Goal: Task Accomplishment & Management: Use online tool/utility

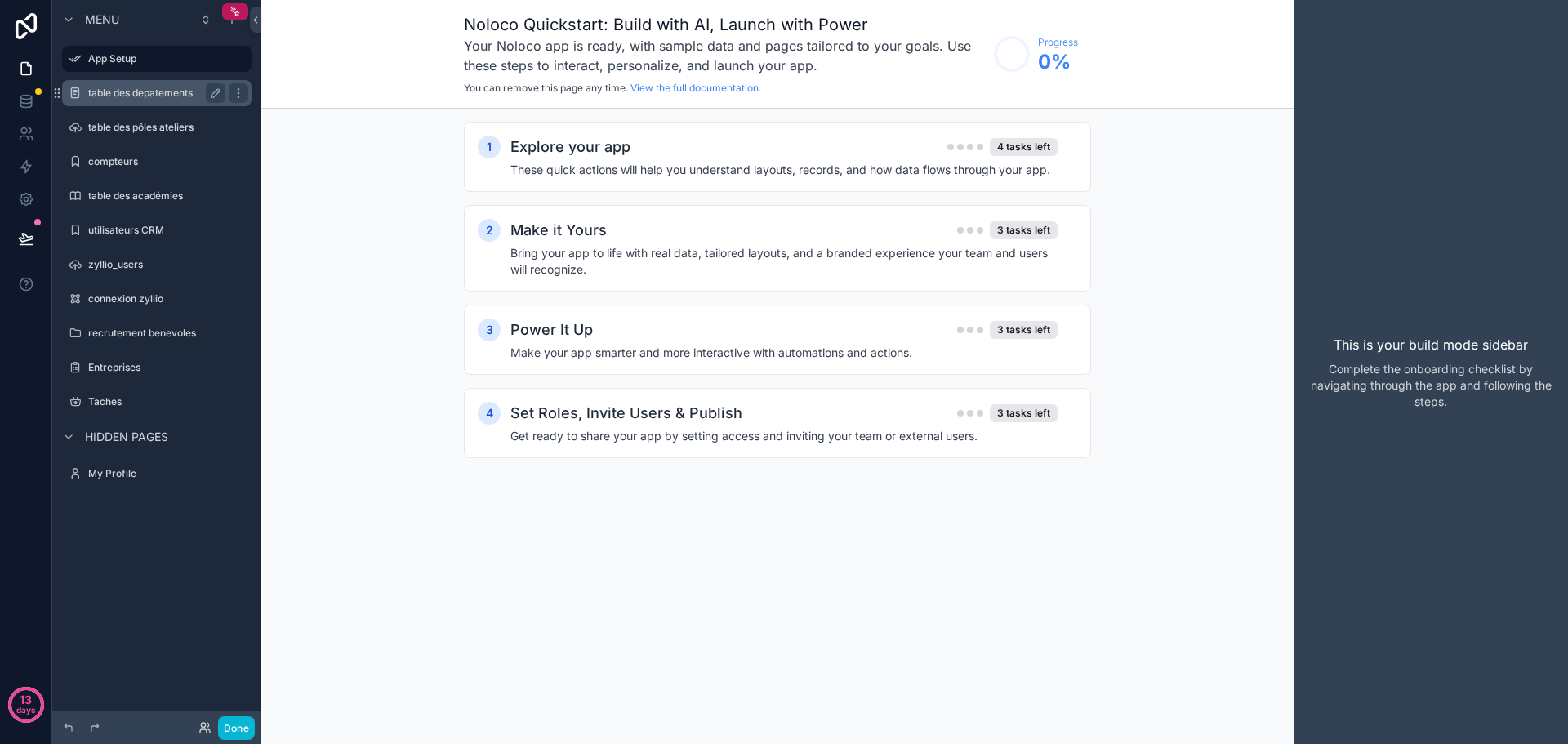
click at [158, 98] on label "table des depatements" at bounding box center [153, 93] width 131 height 13
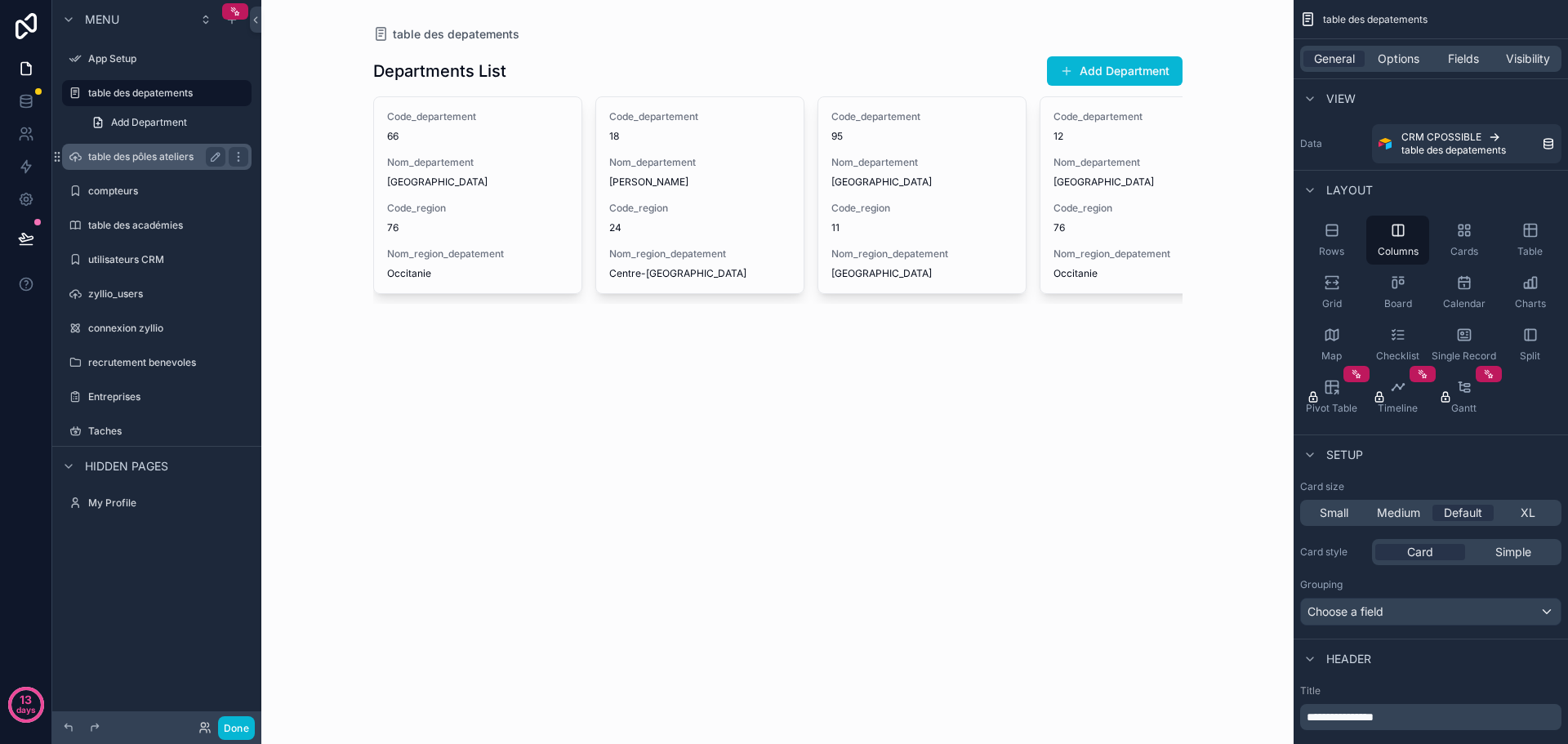
click at [154, 157] on label "table des pôles ateliers" at bounding box center [153, 157] width 131 height 13
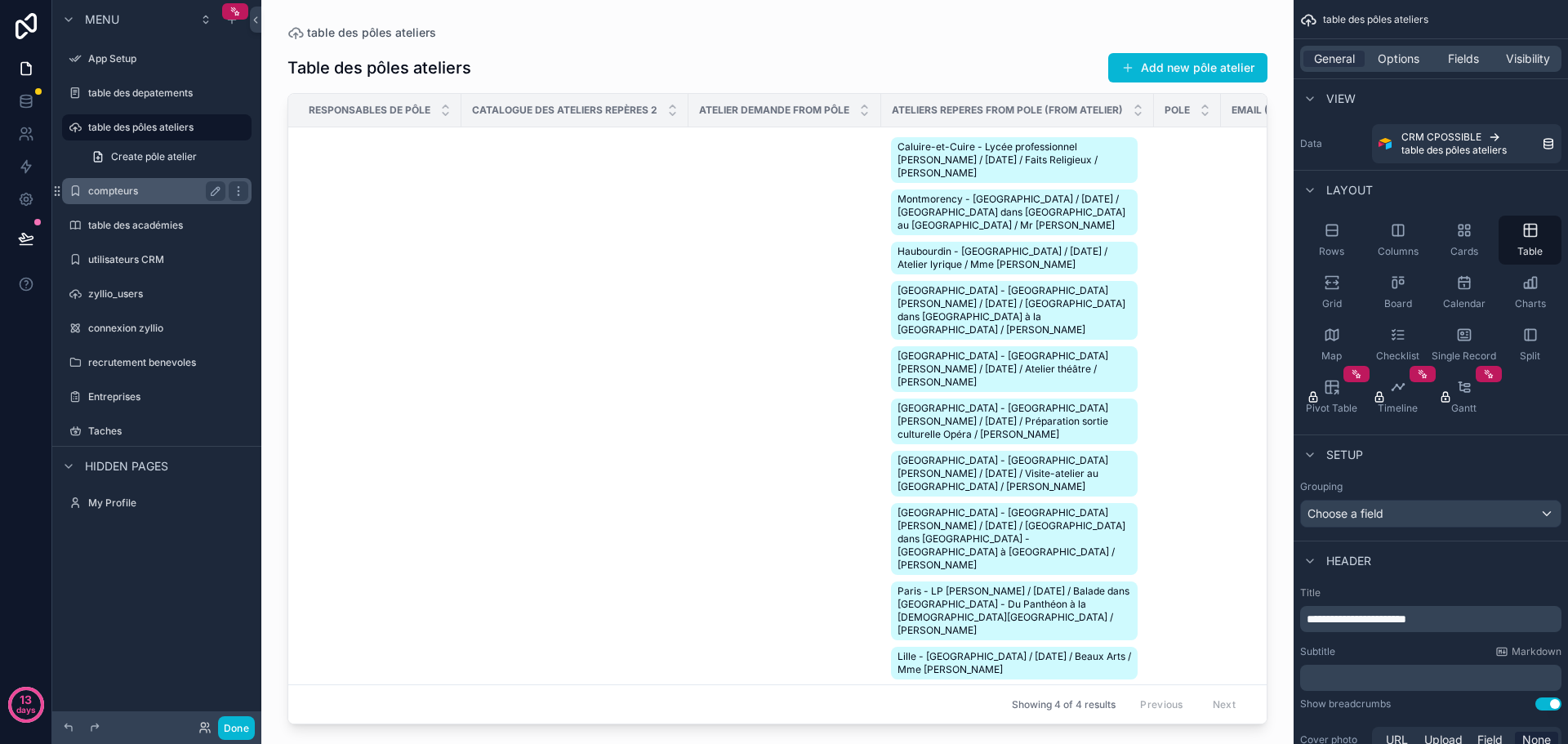
click at [126, 194] on label "compteurs" at bounding box center [153, 191] width 131 height 13
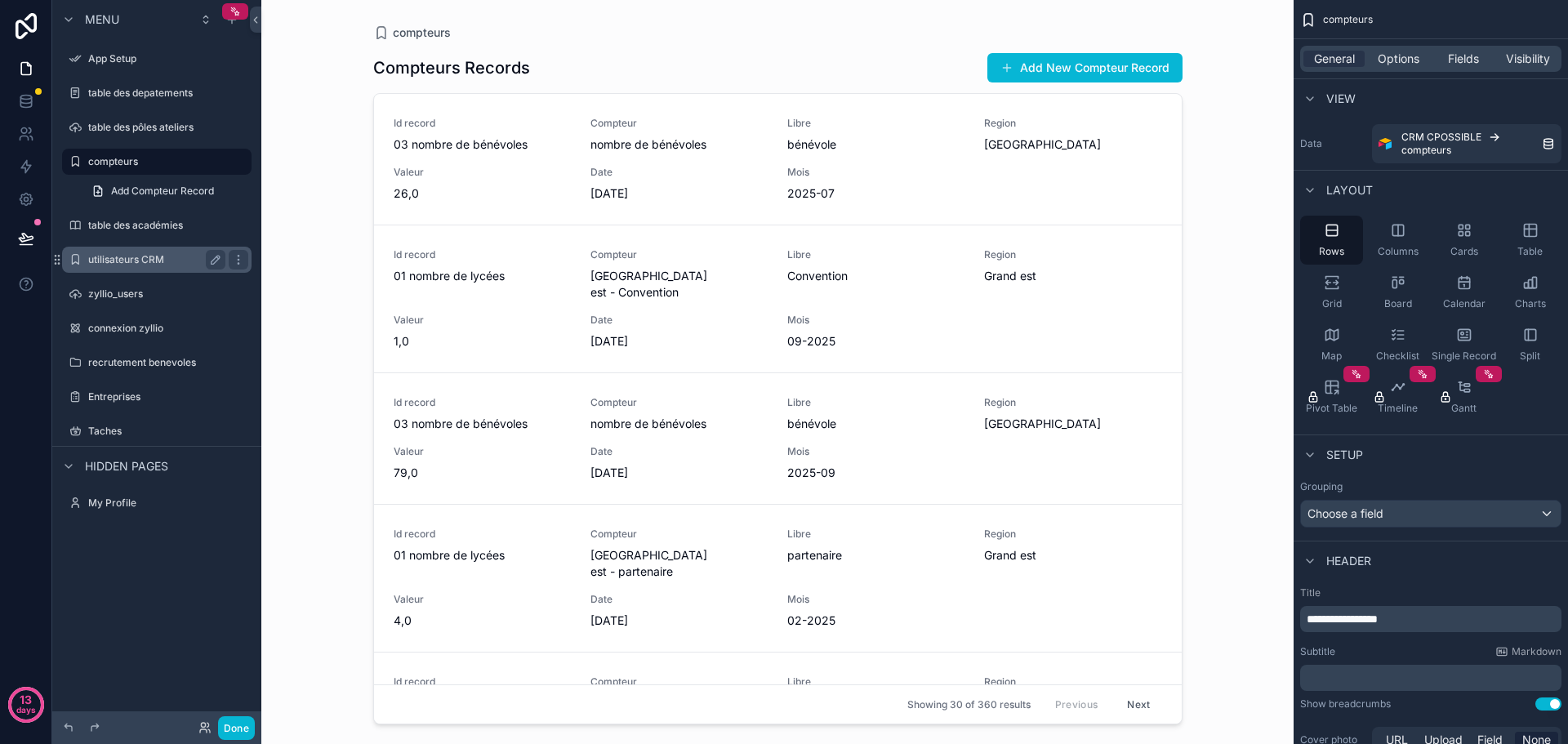
click at [145, 265] on label "utilisateurs CRM" at bounding box center [153, 259] width 131 height 13
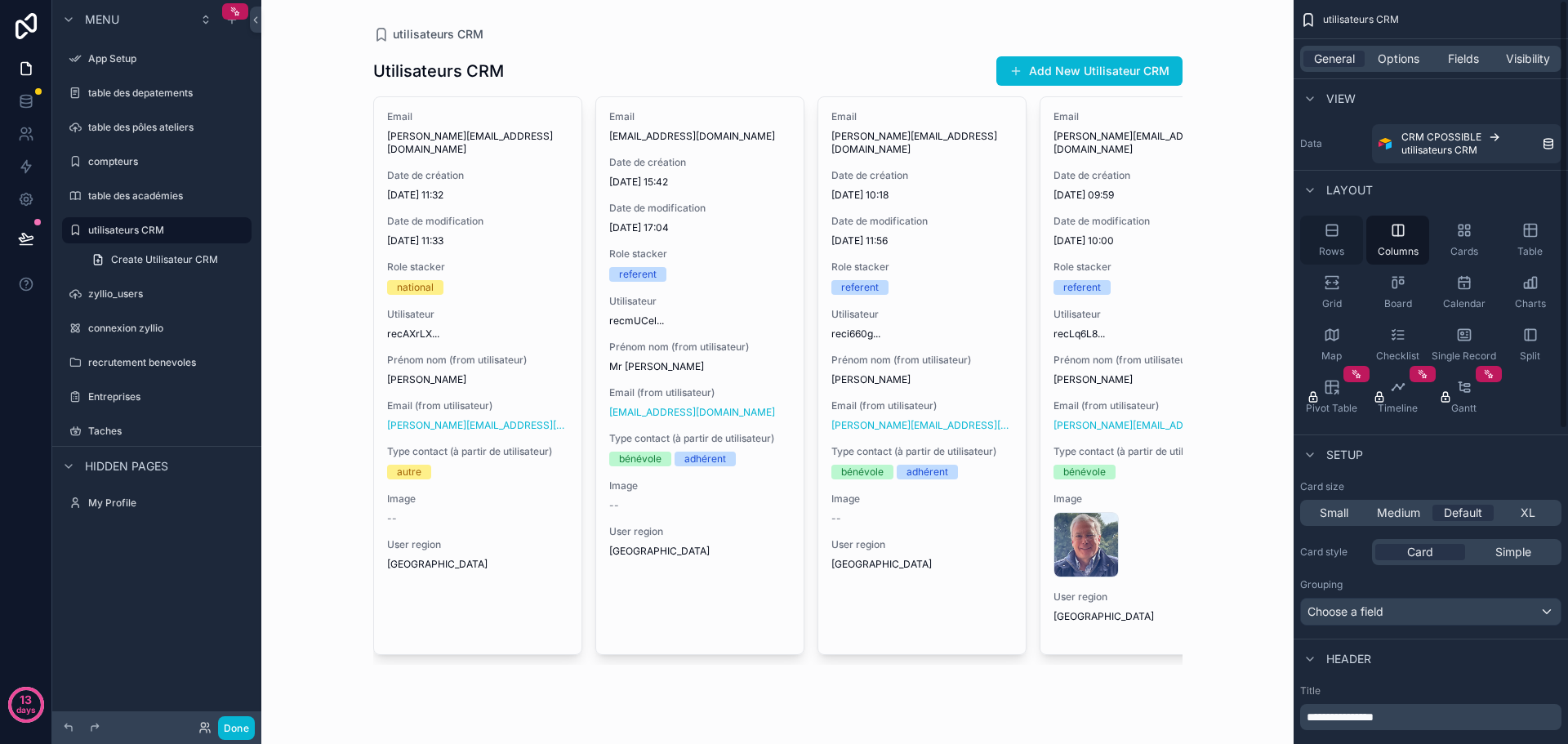
click at [1327, 234] on icon "scrollable content" at bounding box center [1332, 230] width 17 height 17
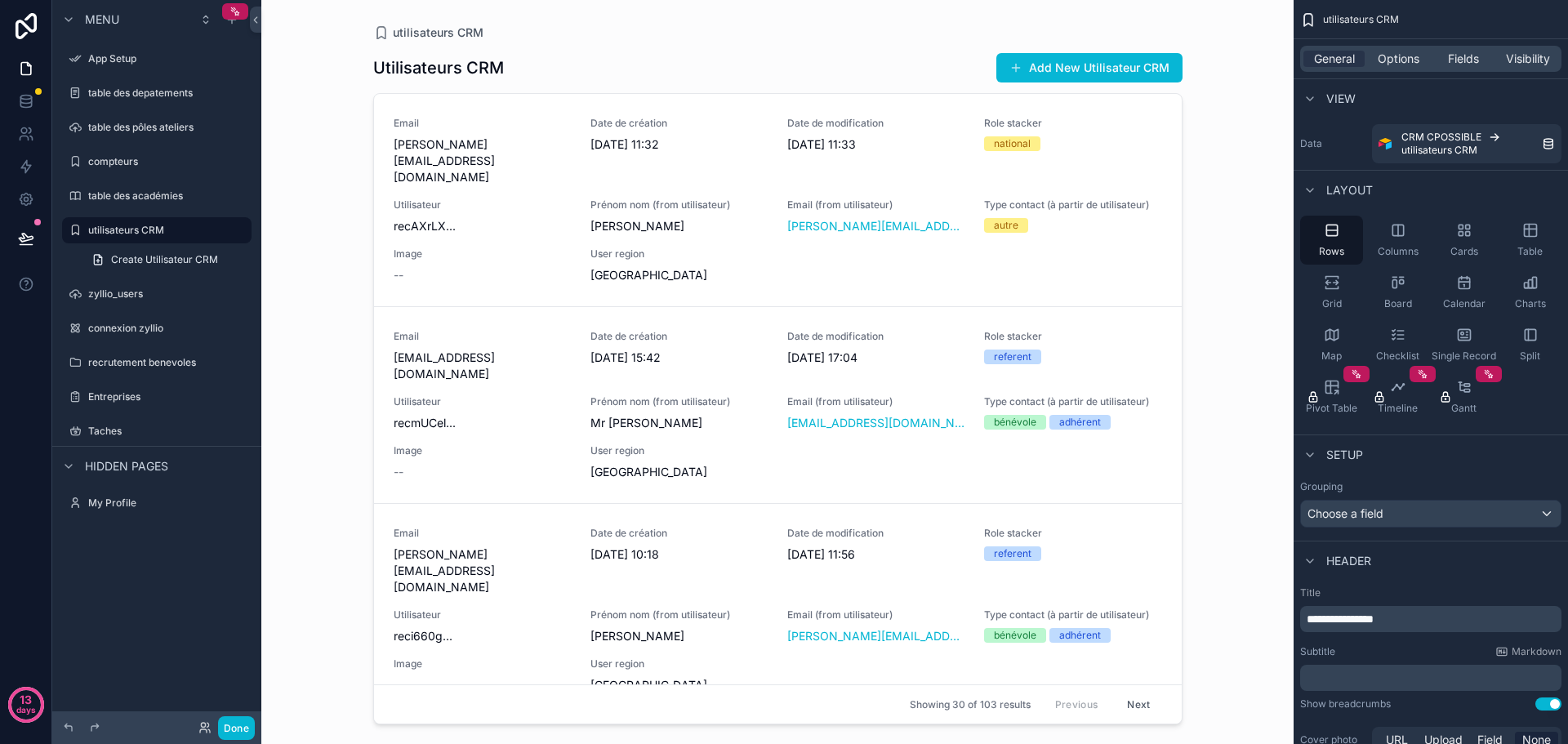
click at [470, 184] on div "scrollable content" at bounding box center [777, 362] width 835 height 724
click at [166, 252] on link "Create Utilisateur CRM" at bounding box center [167, 259] width 170 height 26
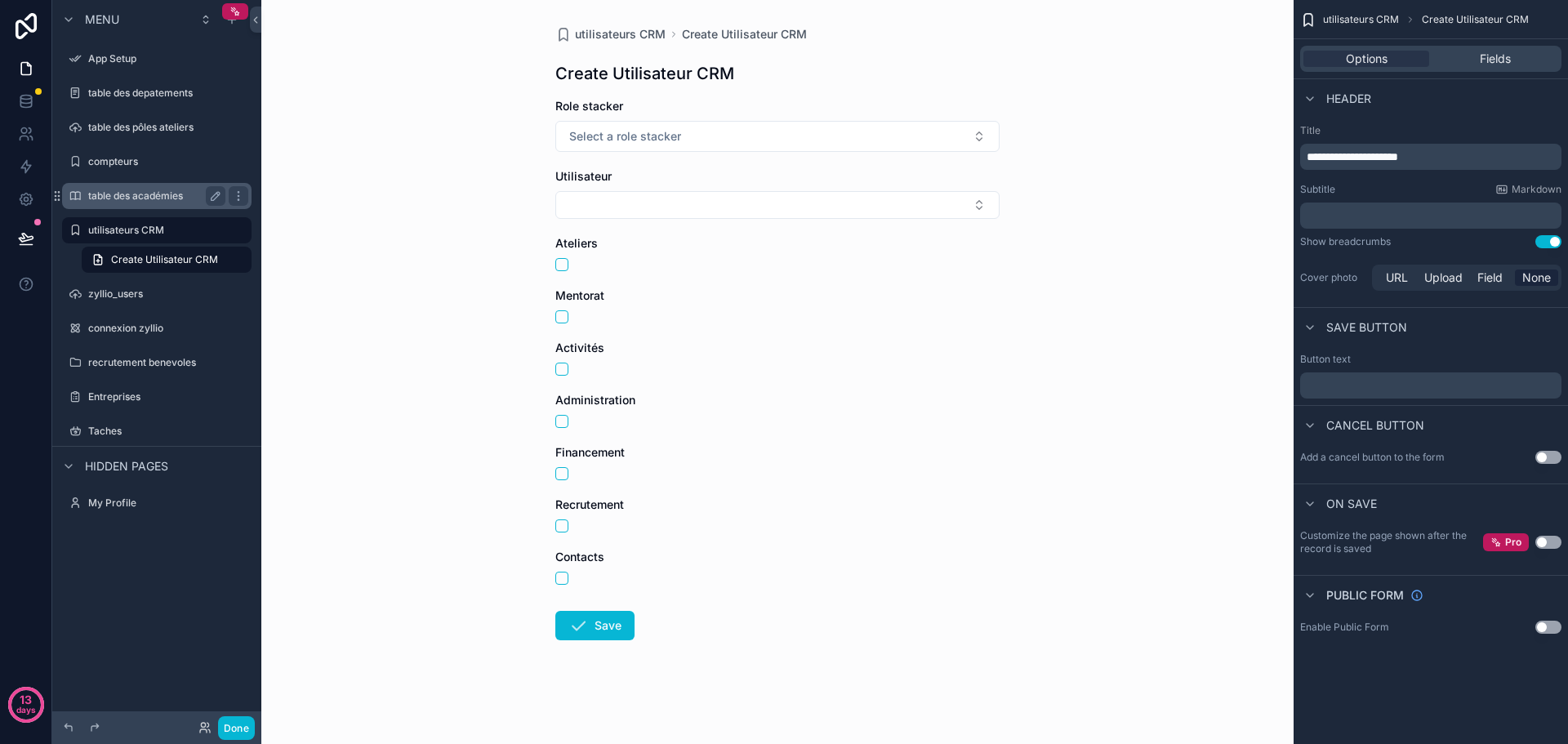
click at [117, 189] on label "table des académies" at bounding box center [153, 196] width 131 height 13
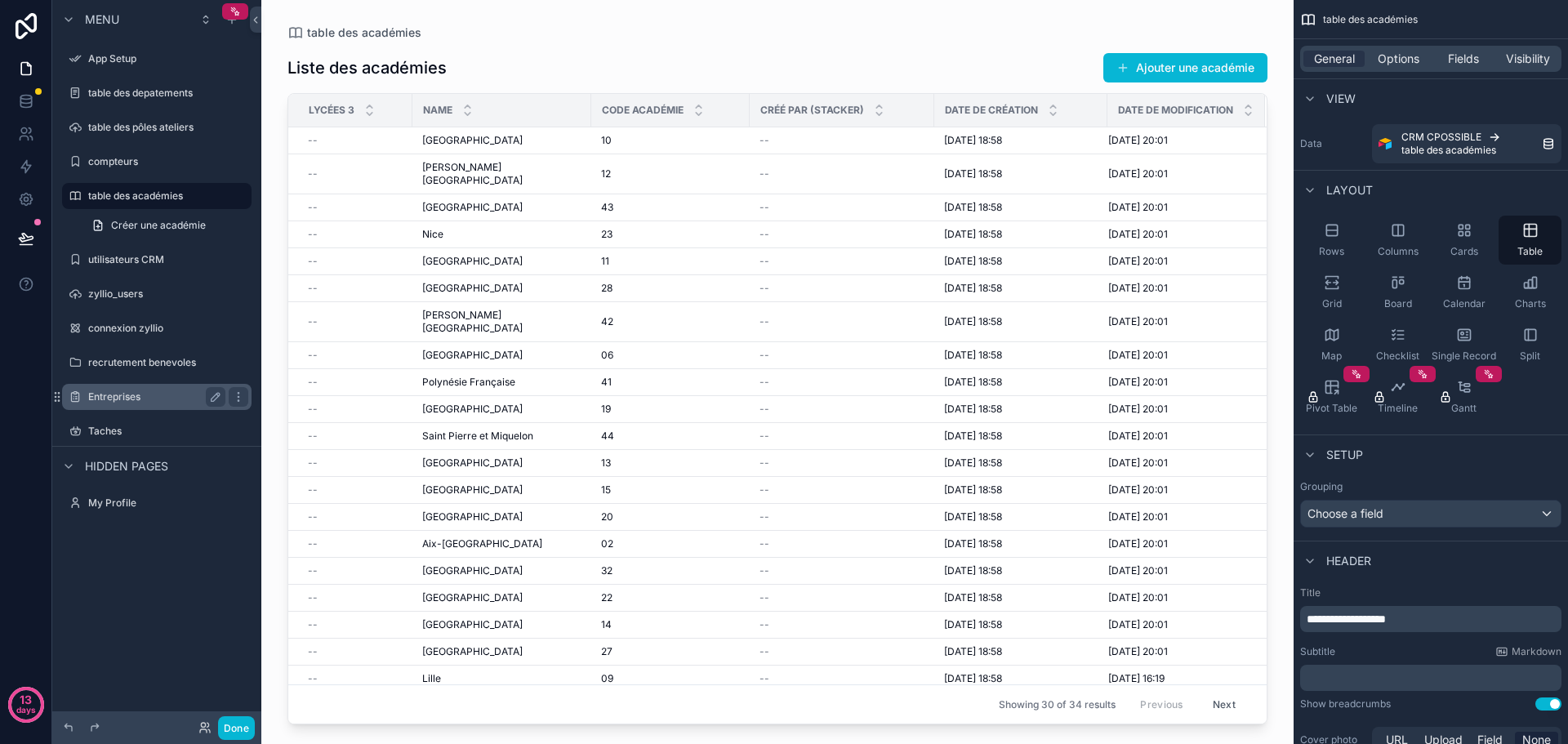
click at [118, 387] on div "Entreprises" at bounding box center [157, 396] width 137 height 19
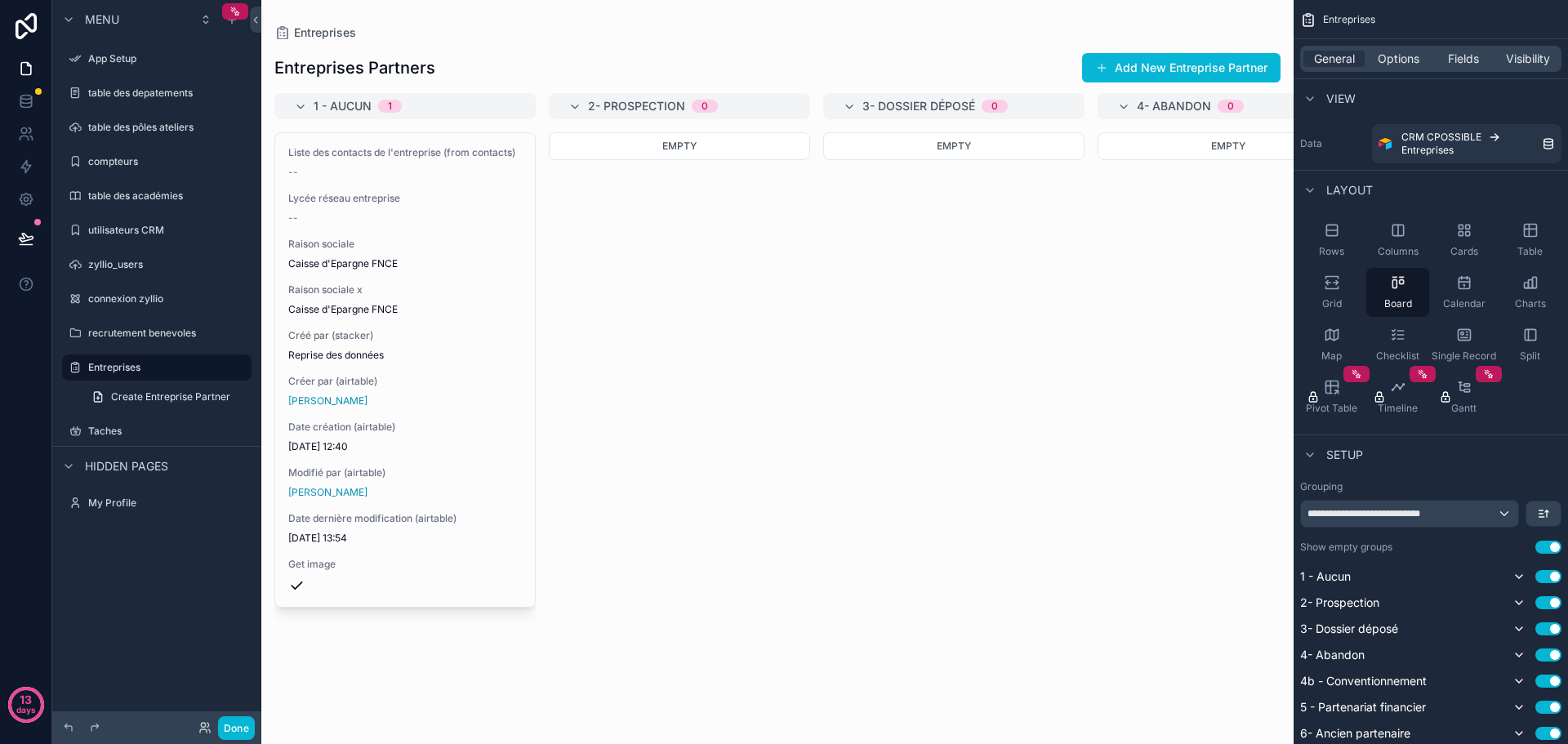
click at [1183, 74] on div "scrollable content" at bounding box center [776, 372] width 1032 height 744
click at [1176, 72] on button "Add New Entreprise Partner" at bounding box center [1181, 68] width 199 height 29
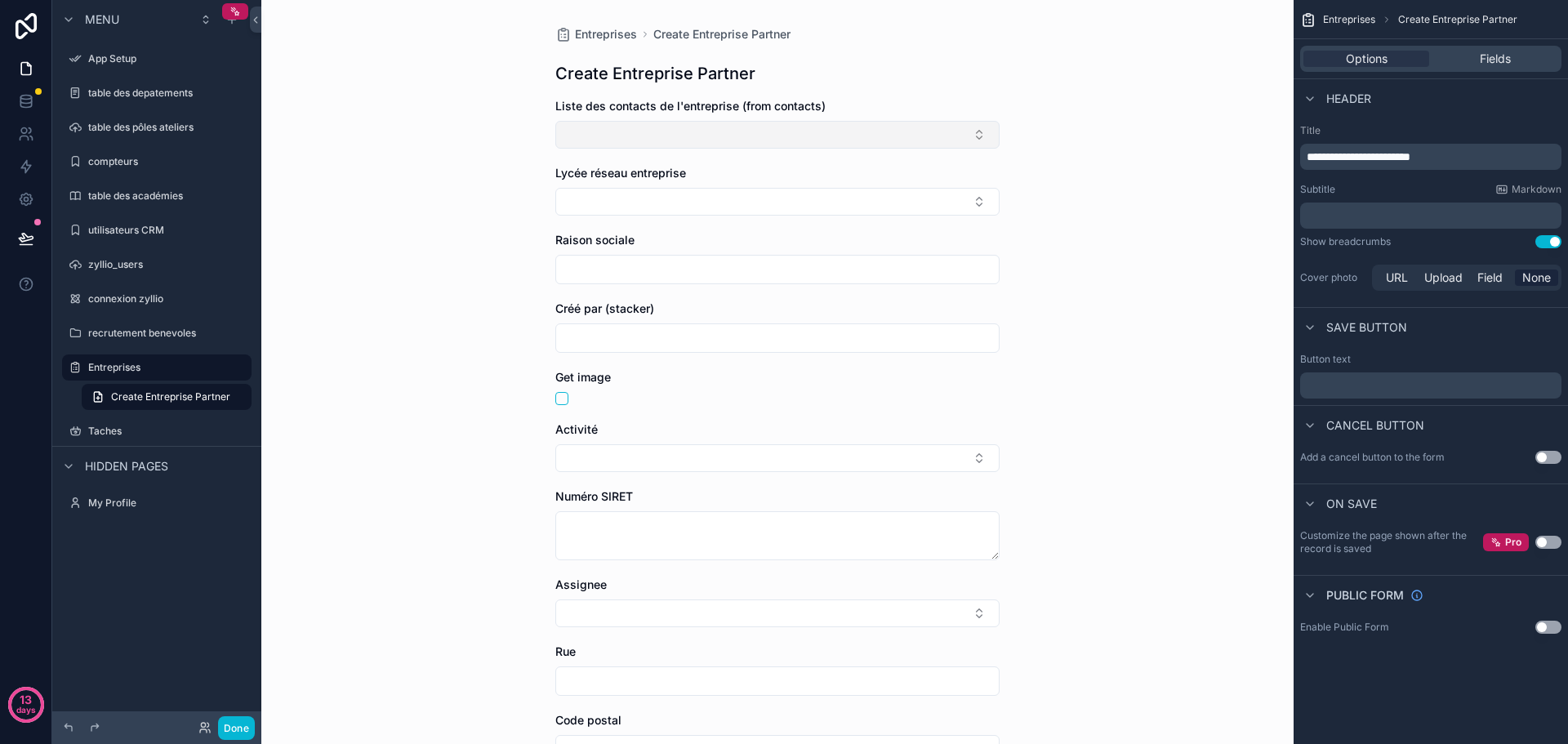
click at [774, 133] on button "Select Button" at bounding box center [777, 134] width 445 height 28
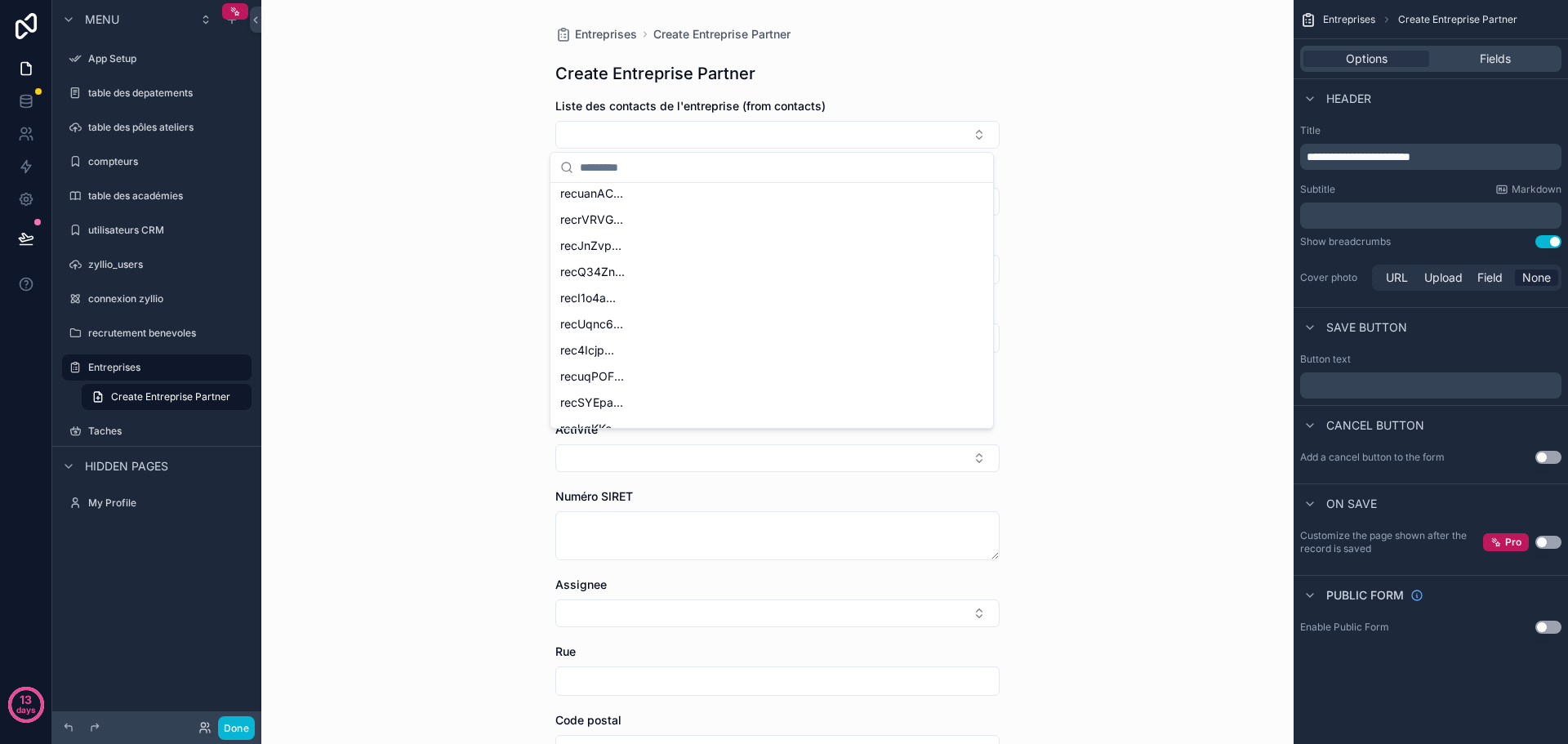
scroll to position [327, 0]
click at [696, 133] on button "Select Button" at bounding box center [777, 134] width 445 height 28
click at [1489, 279] on span "Field" at bounding box center [1490, 278] width 25 height 17
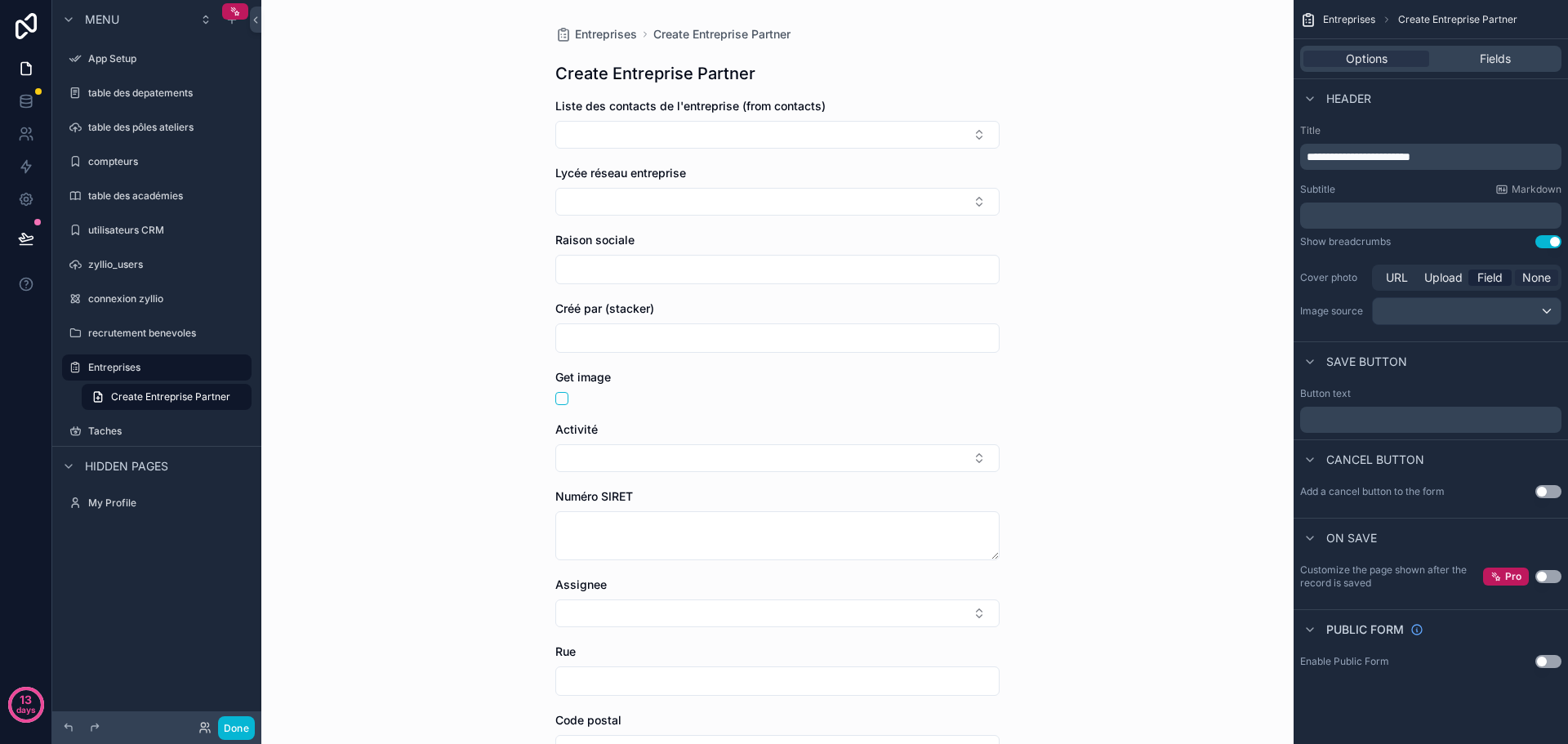
click at [1542, 279] on span "None" at bounding box center [1536, 278] width 28 height 17
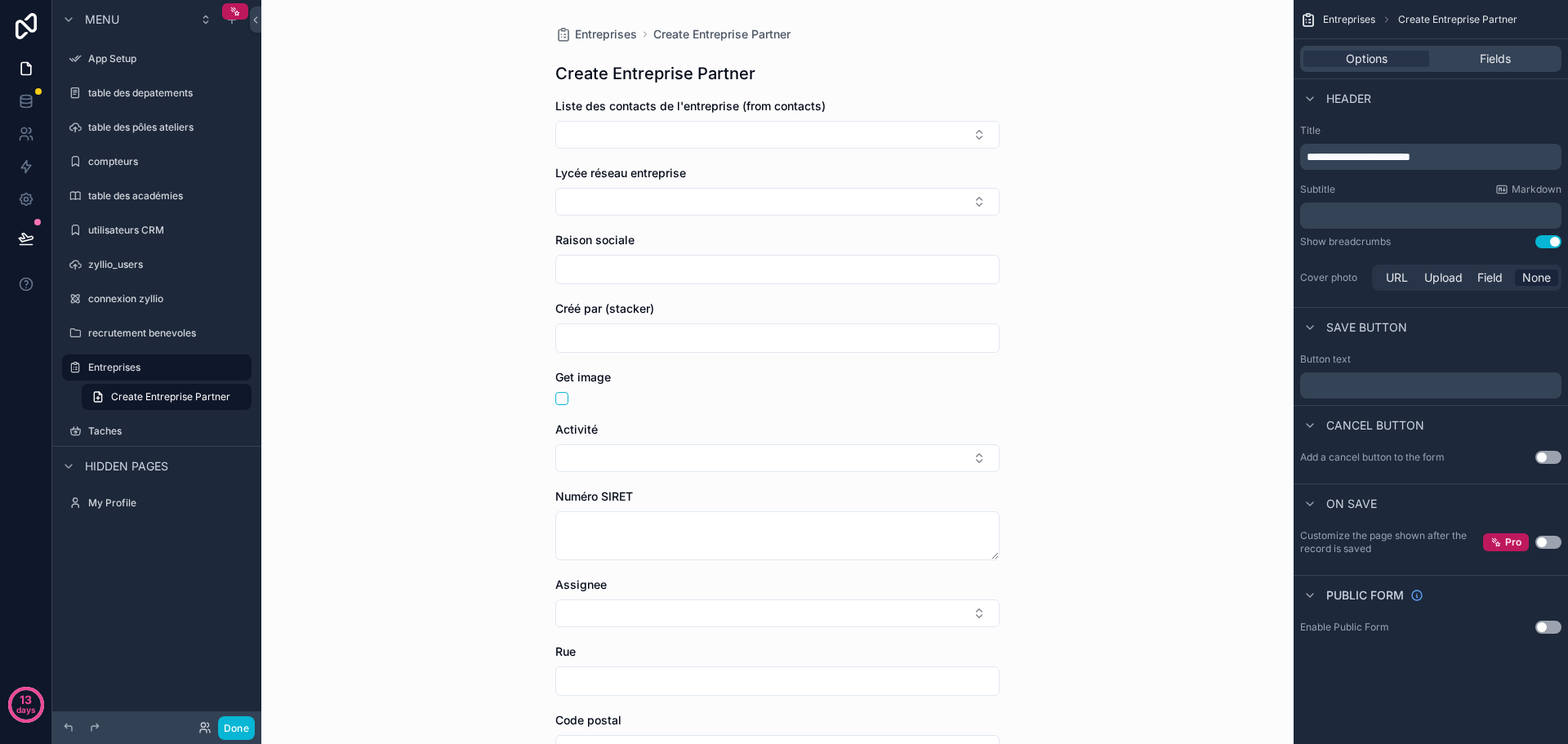
click at [1354, 382] on p "﻿" at bounding box center [1432, 385] width 252 height 13
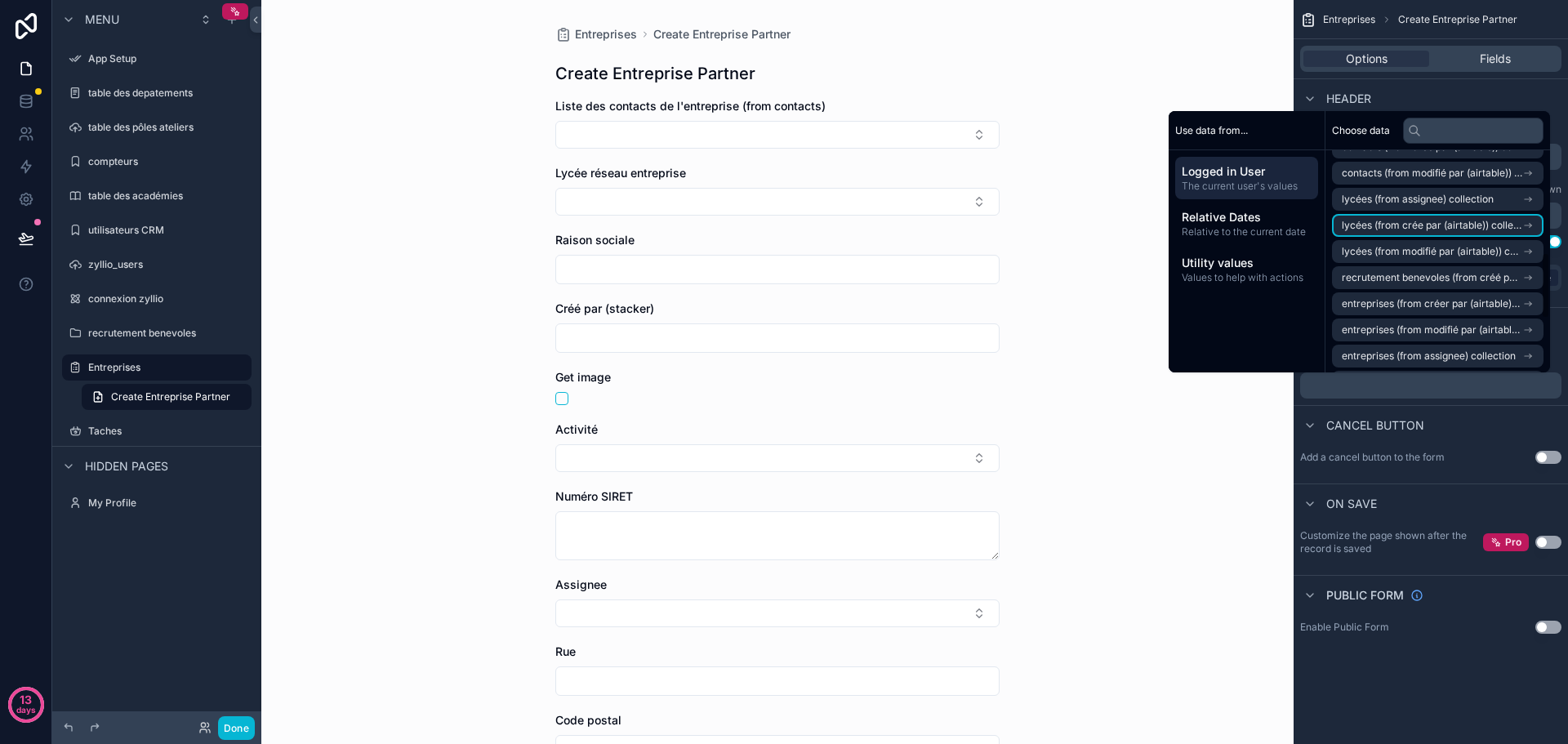
scroll to position [408, 0]
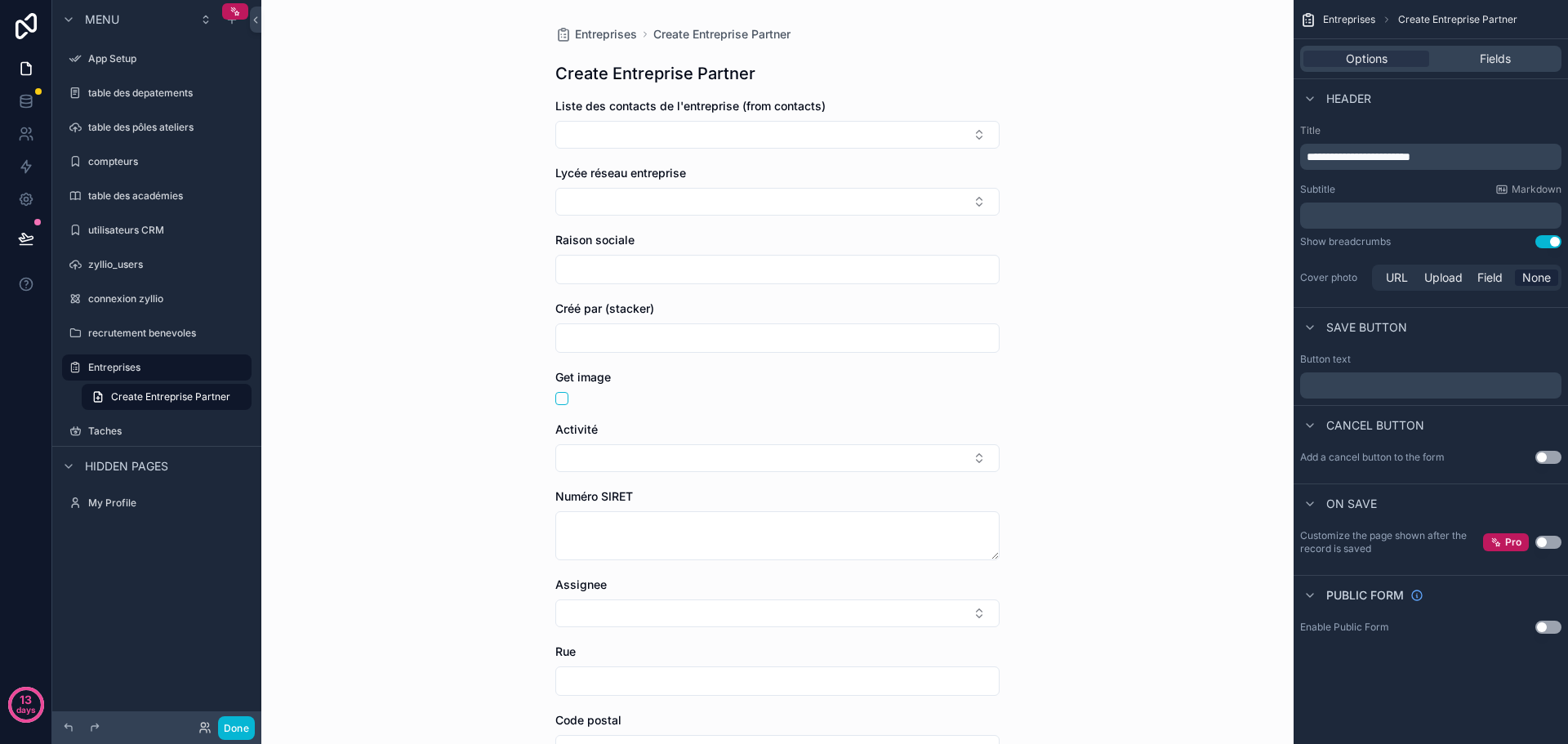
click at [1179, 435] on div "Entreprises Create Entreprise Partner Create Entreprise Partner Liste des conta…" at bounding box center [776, 372] width 1032 height 744
click at [148, 98] on label "table des depatements" at bounding box center [153, 93] width 131 height 13
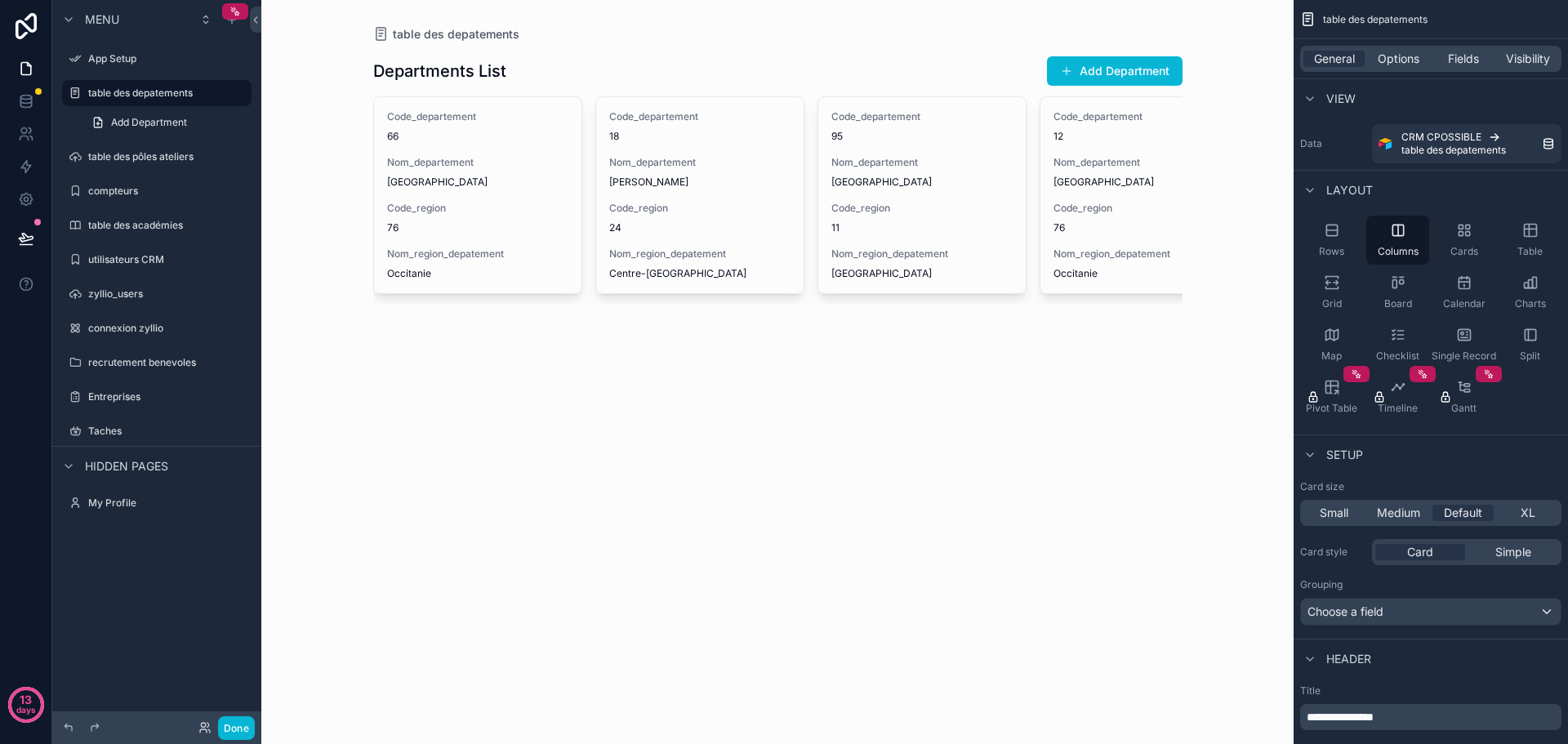
click at [1111, 75] on div "scrollable content" at bounding box center [777, 178] width 835 height 356
click at [1105, 78] on button "Add Department" at bounding box center [1114, 71] width 136 height 29
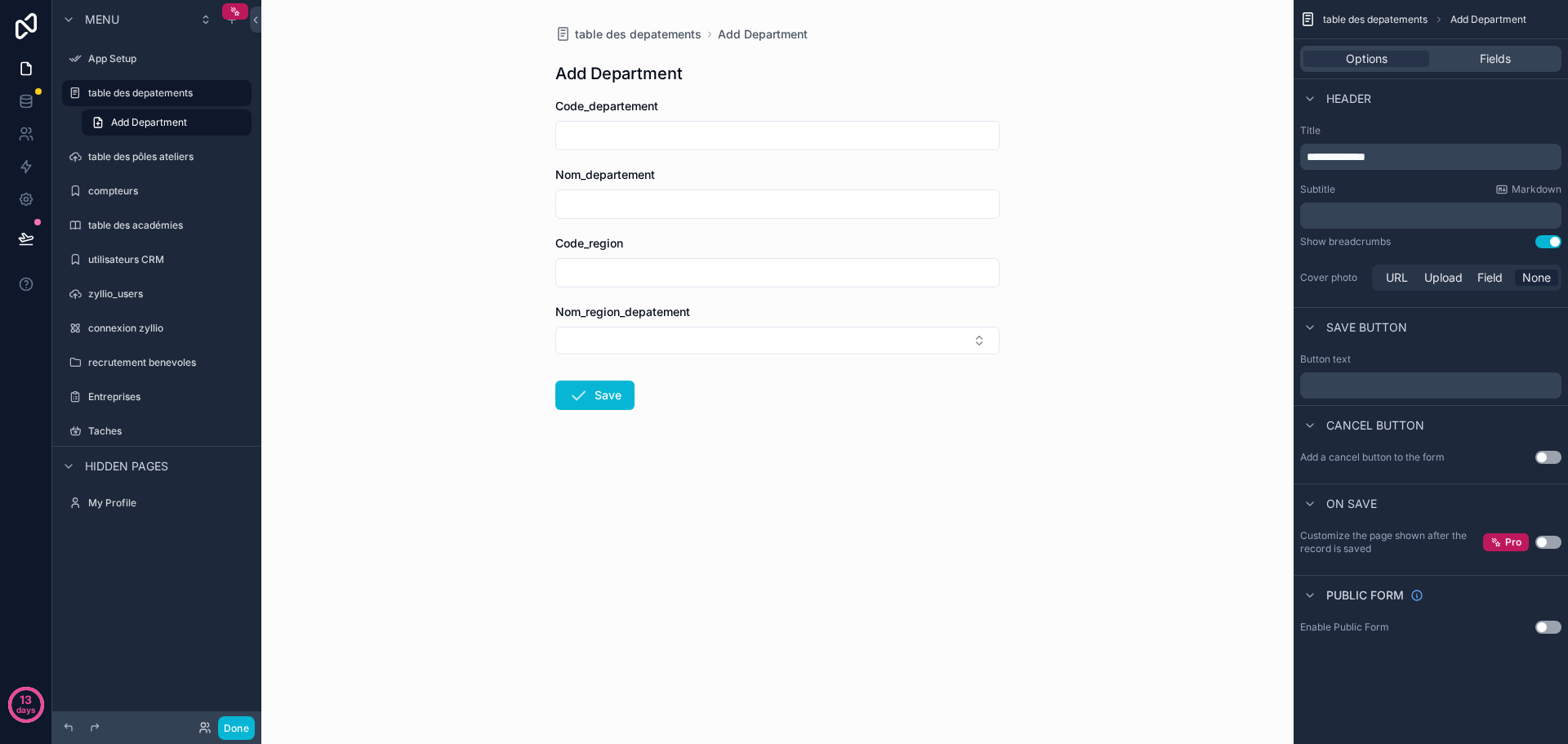
click at [590, 133] on input "scrollable content" at bounding box center [777, 135] width 443 height 23
click at [29, 70] on icon at bounding box center [27, 68] width 17 height 17
click at [29, 105] on icon at bounding box center [27, 102] width 17 height 17
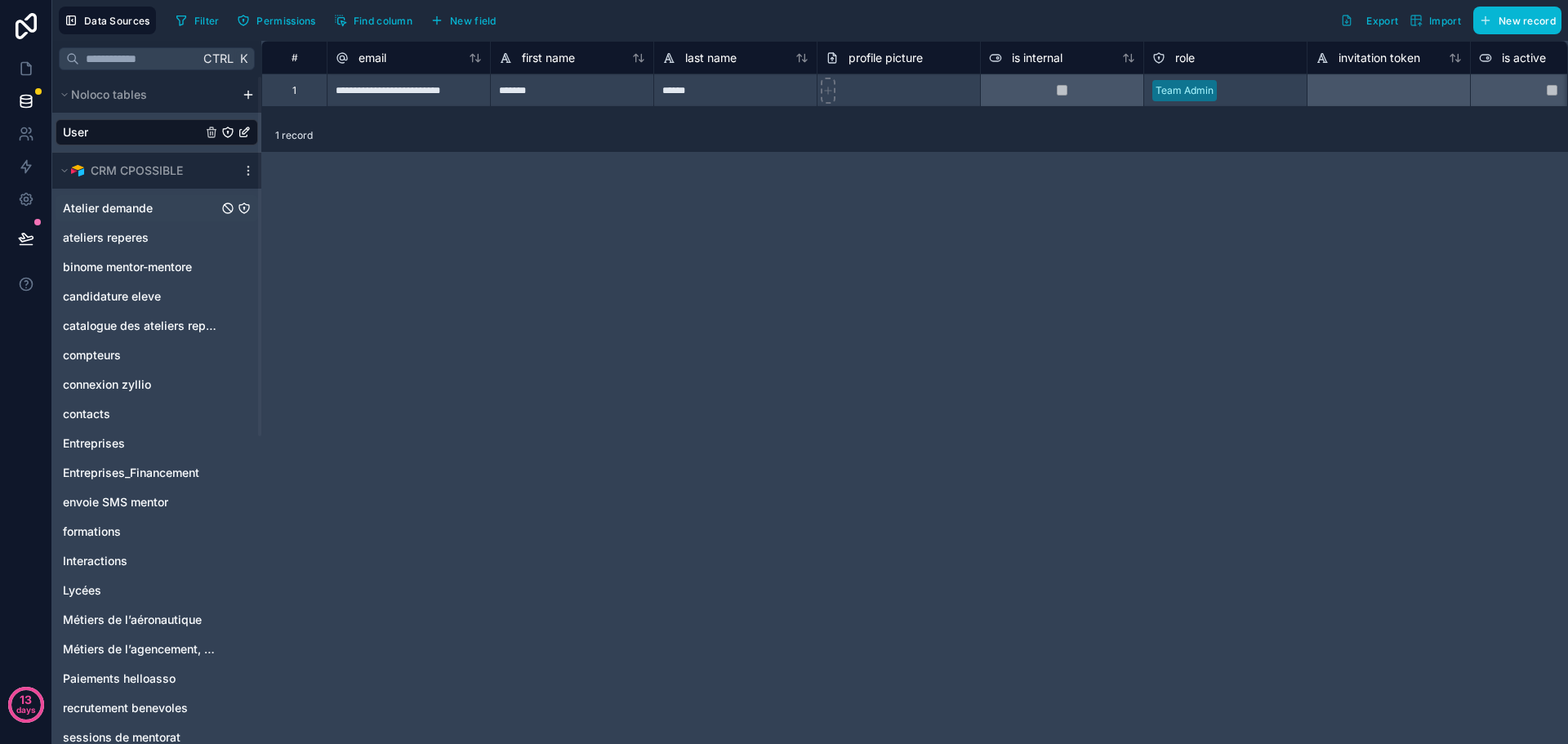
click at [156, 211] on link "Atelier demande" at bounding box center [140, 209] width 155 height 17
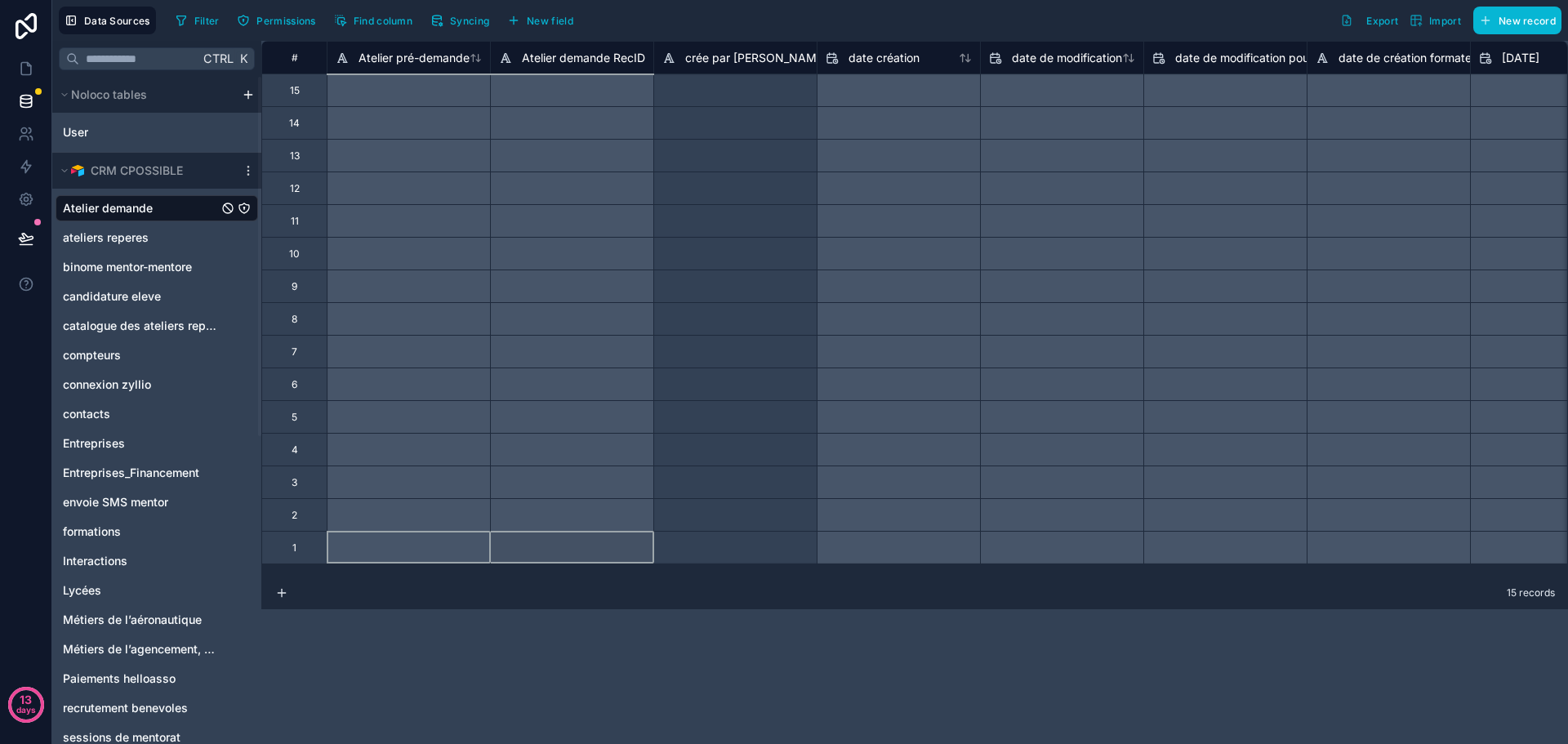
drag, startPoint x: 334, startPoint y: 561, endPoint x: 496, endPoint y: 578, distance: 162.9
click at [496, 578] on div "# Atelier pré-demande Atelier demande RecID crée par stacker date création date…" at bounding box center [914, 392] width 1306 height 703
click at [143, 232] on span "ateliers reperes" at bounding box center [105, 238] width 86 height 17
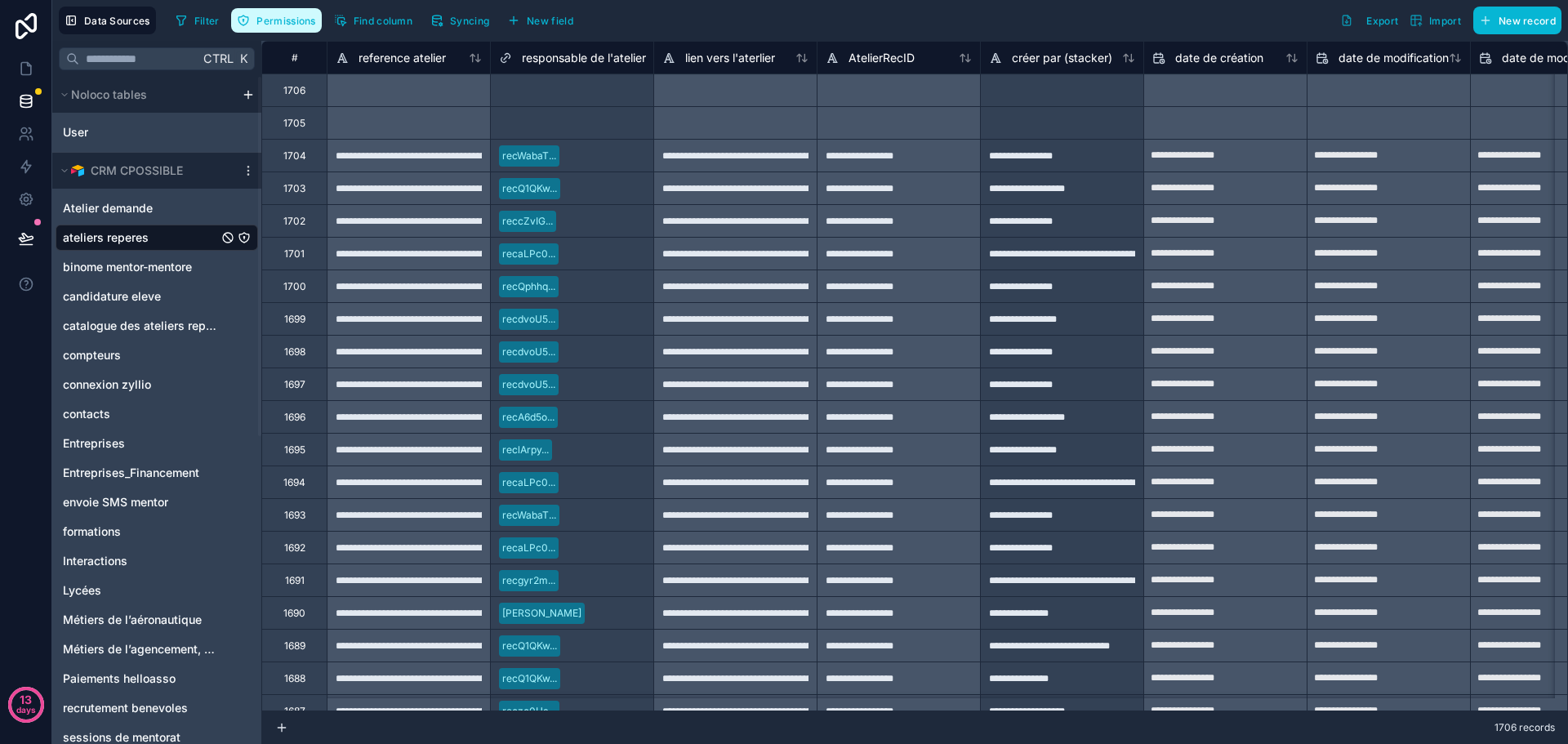
click at [271, 23] on span "Permissions" at bounding box center [285, 21] width 58 height 13
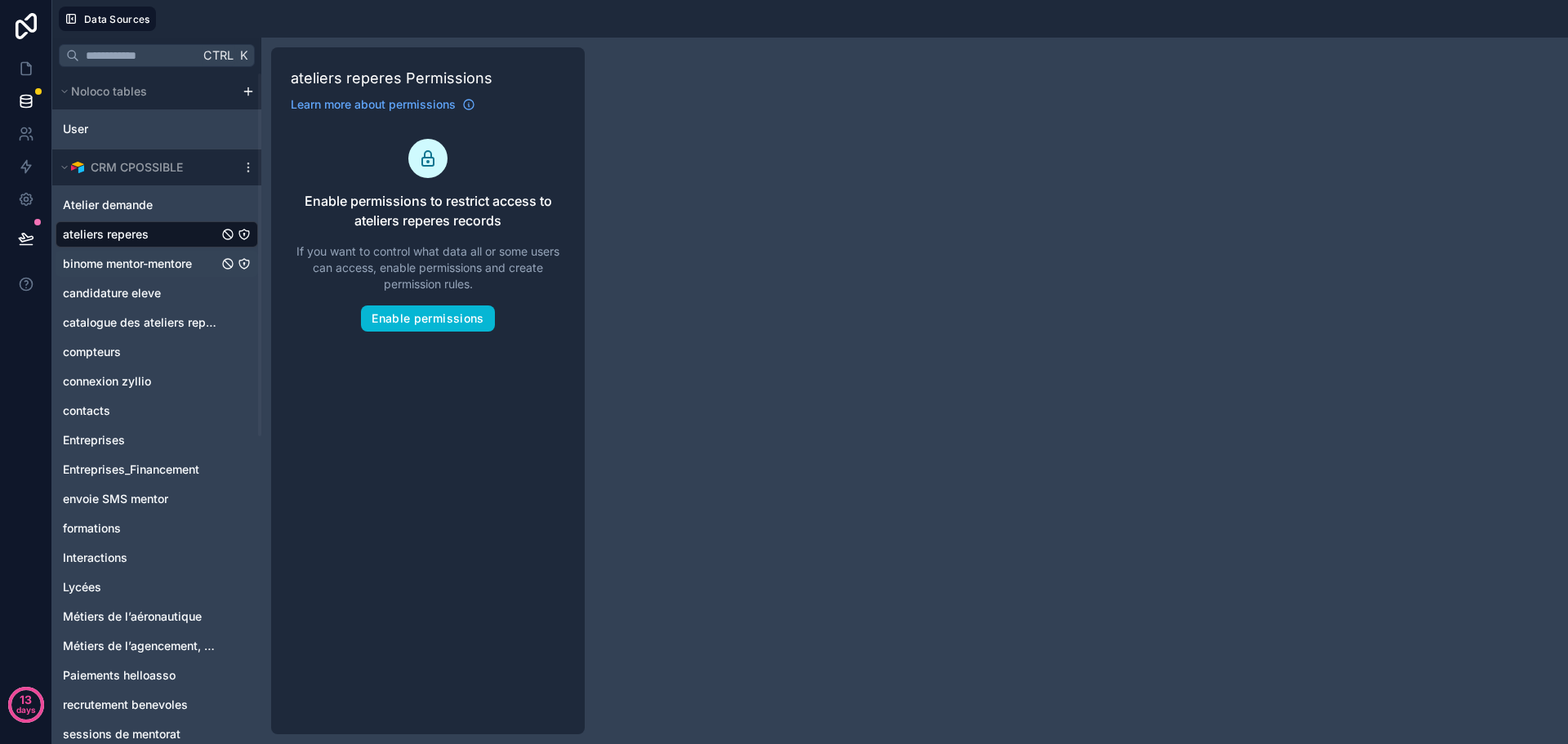
click at [98, 267] on span "binome mentor-mentore" at bounding box center [127, 264] width 129 height 17
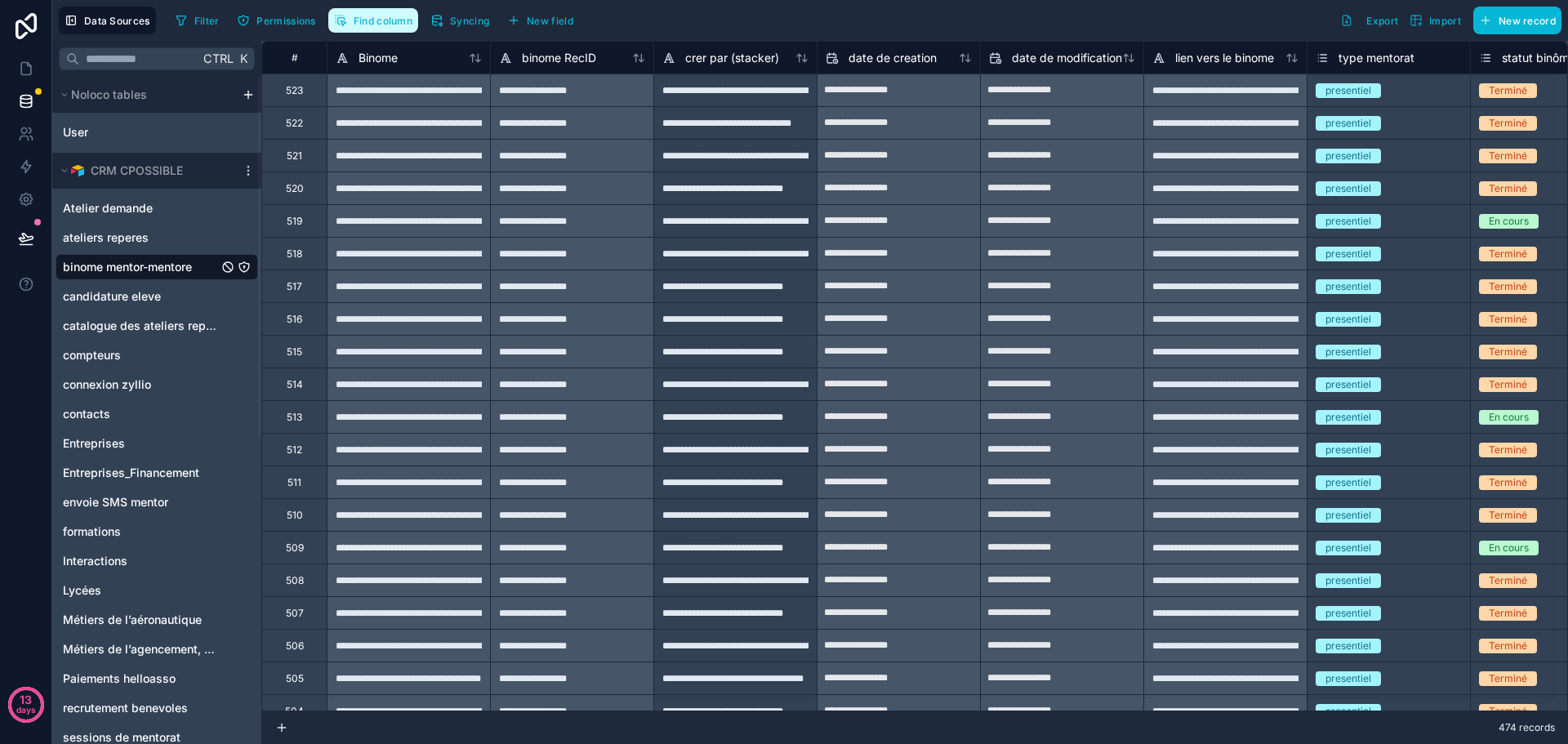
click at [394, 28] on button "Find column" at bounding box center [374, 20] width 90 height 24
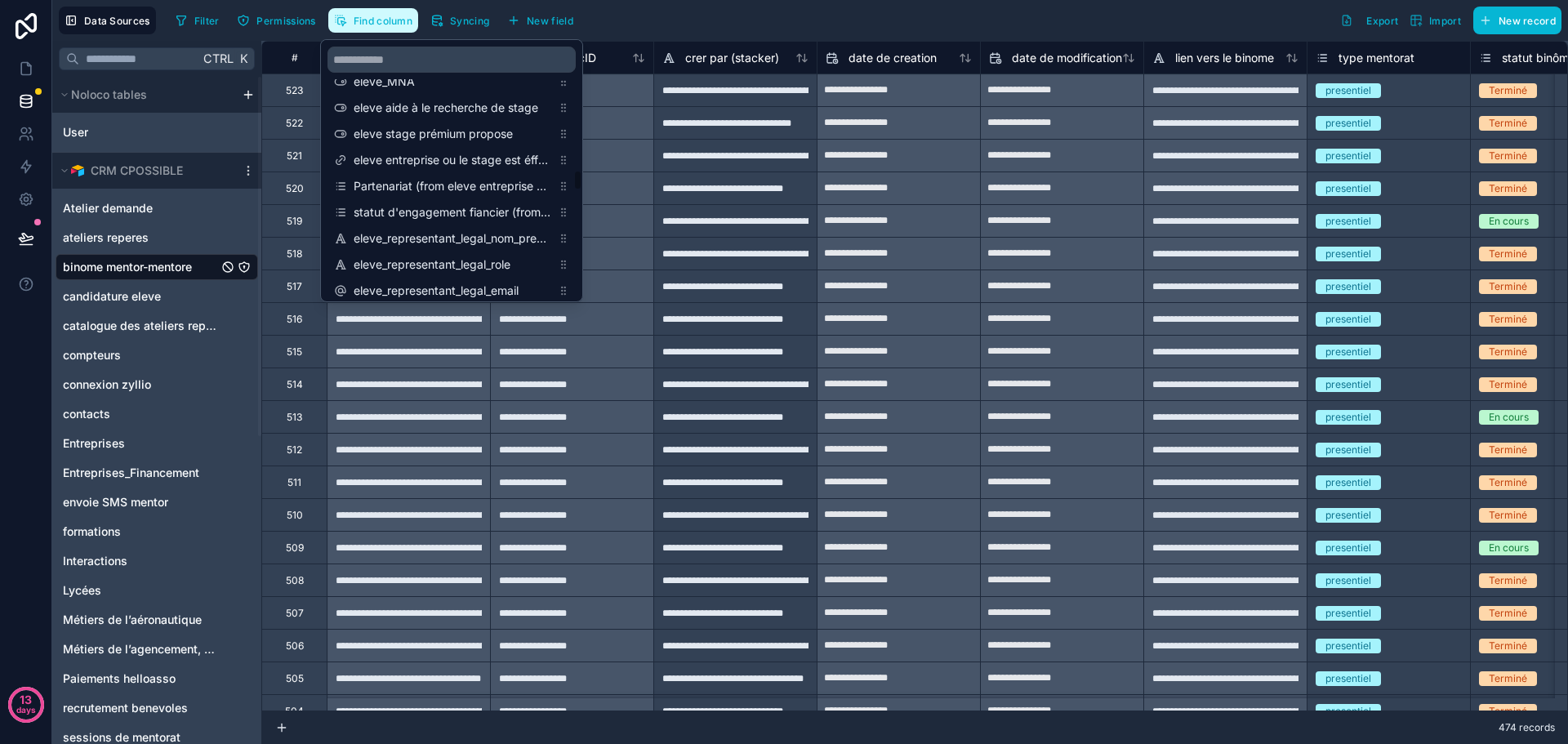
scroll to position [1633, 0]
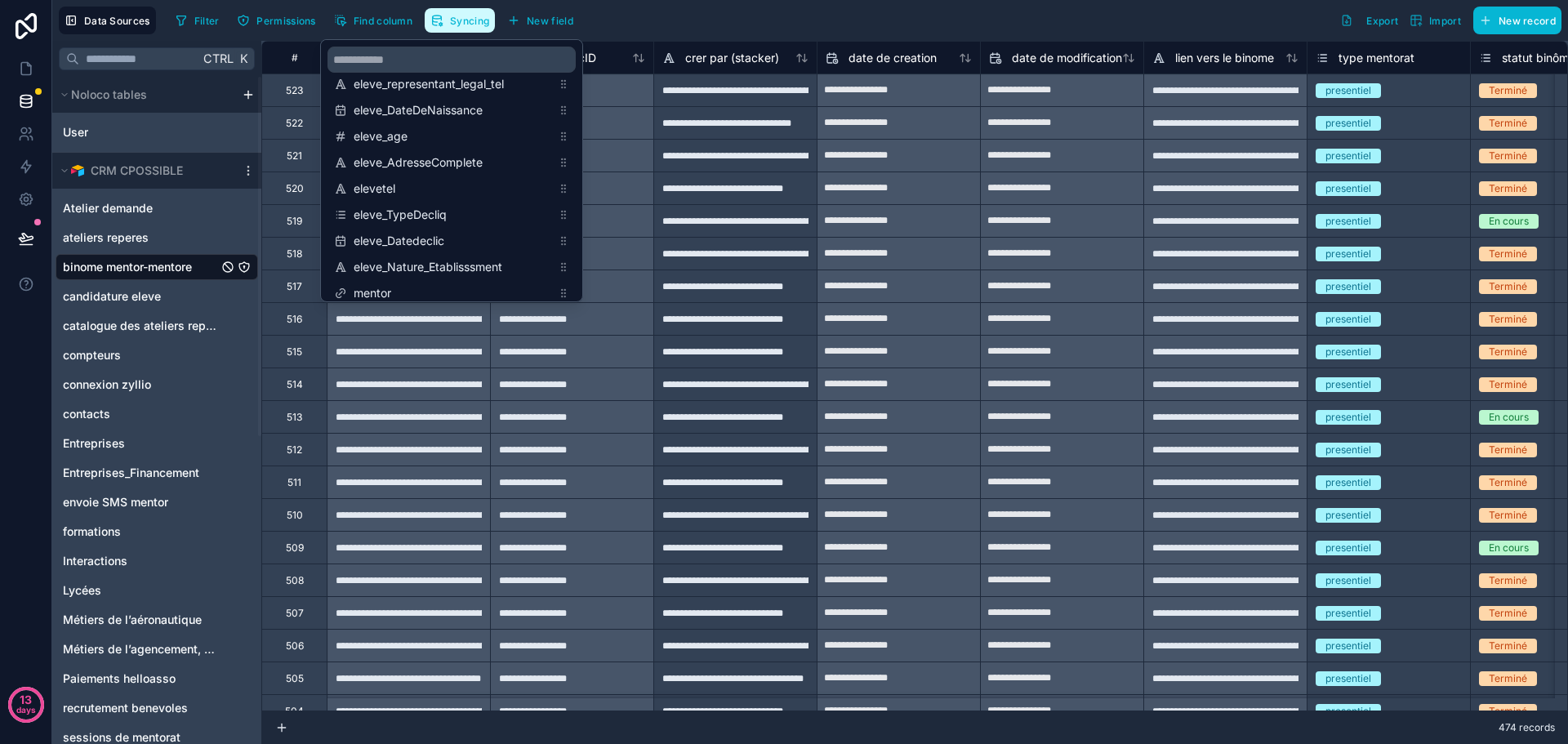
click at [466, 18] on span "Syncing" at bounding box center [469, 21] width 39 height 13
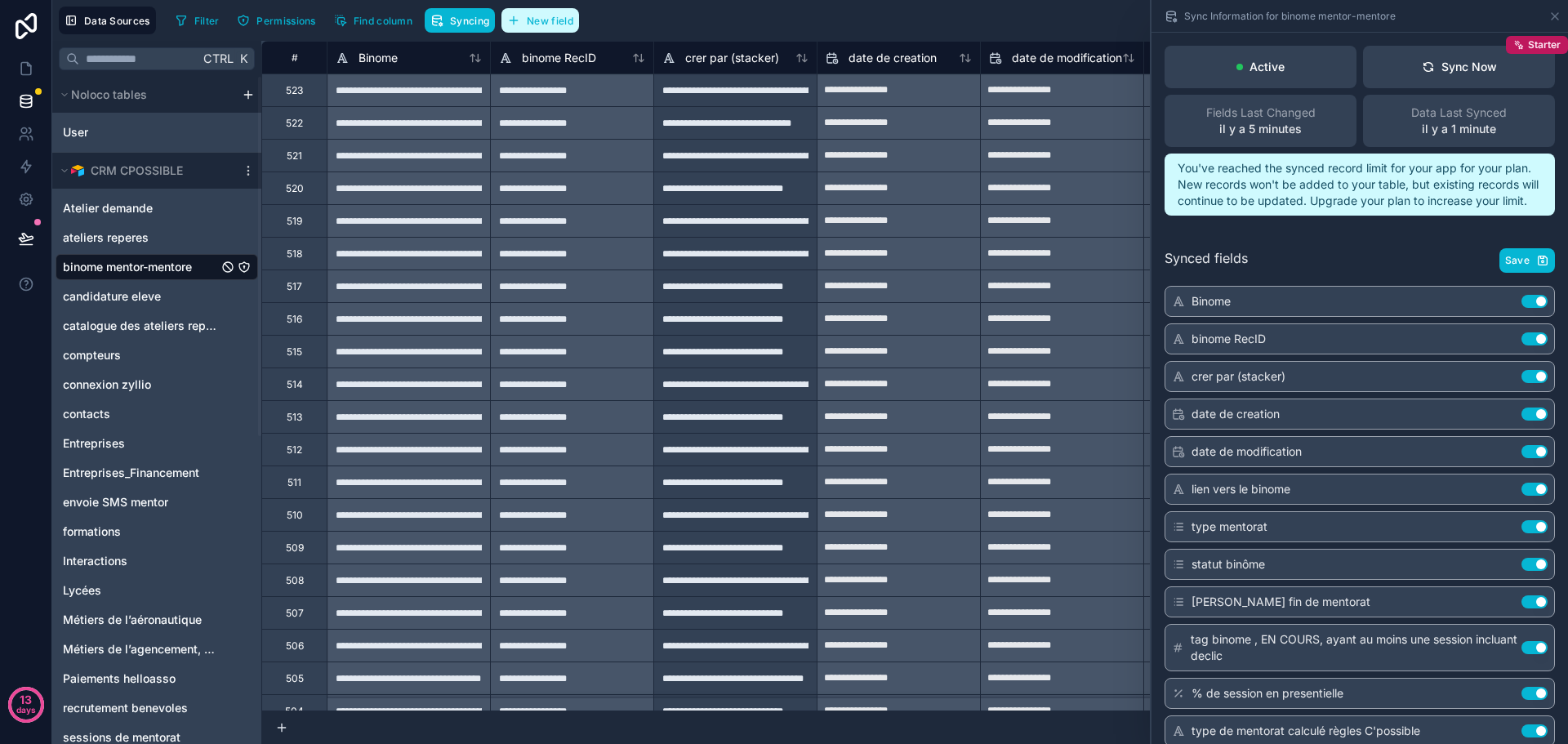
click at [538, 20] on span "New field" at bounding box center [550, 21] width 47 height 13
click at [121, 293] on span "candidature eleve" at bounding box center [111, 297] width 98 height 17
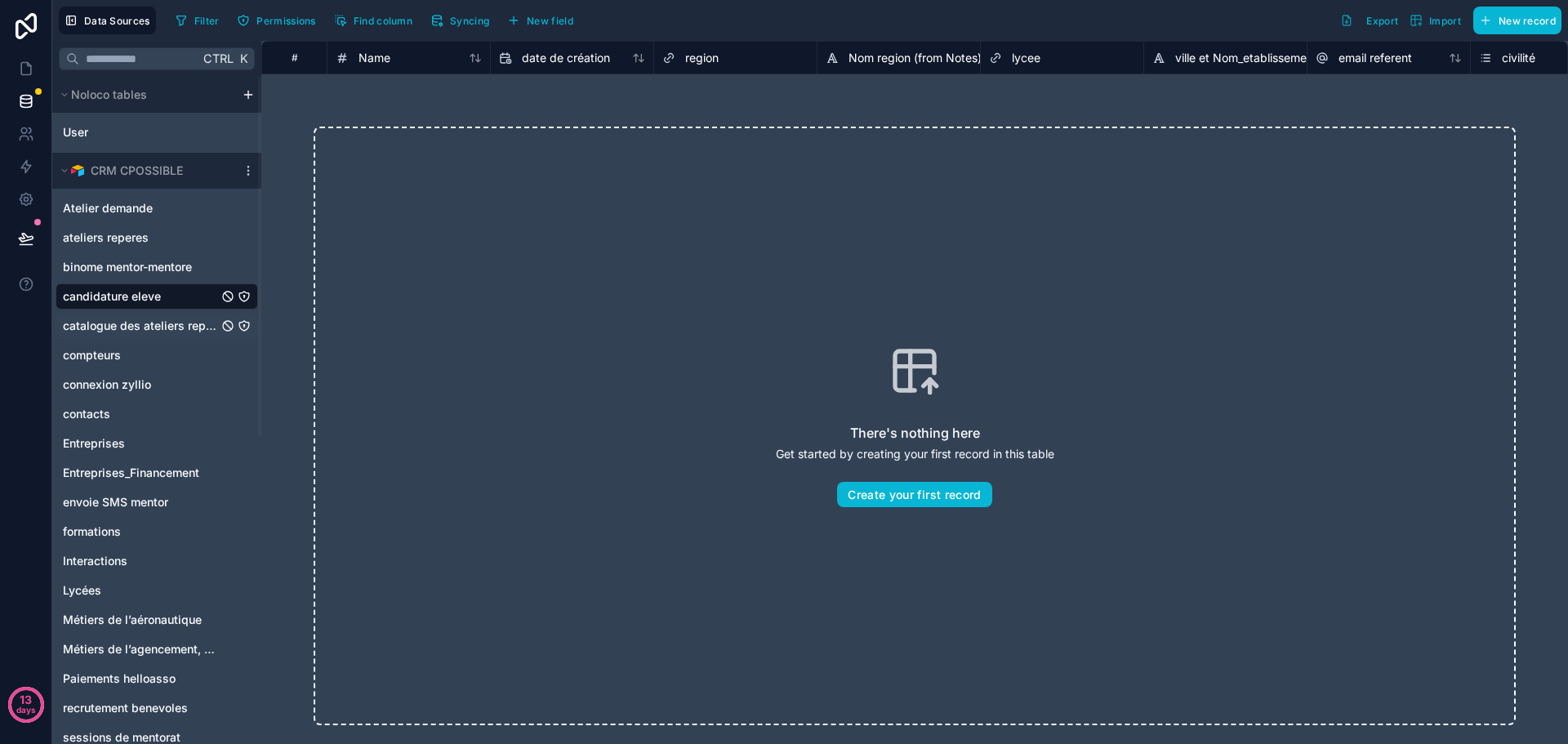
click at [118, 332] on span "catalogue des ateliers repères" at bounding box center [140, 326] width 155 height 17
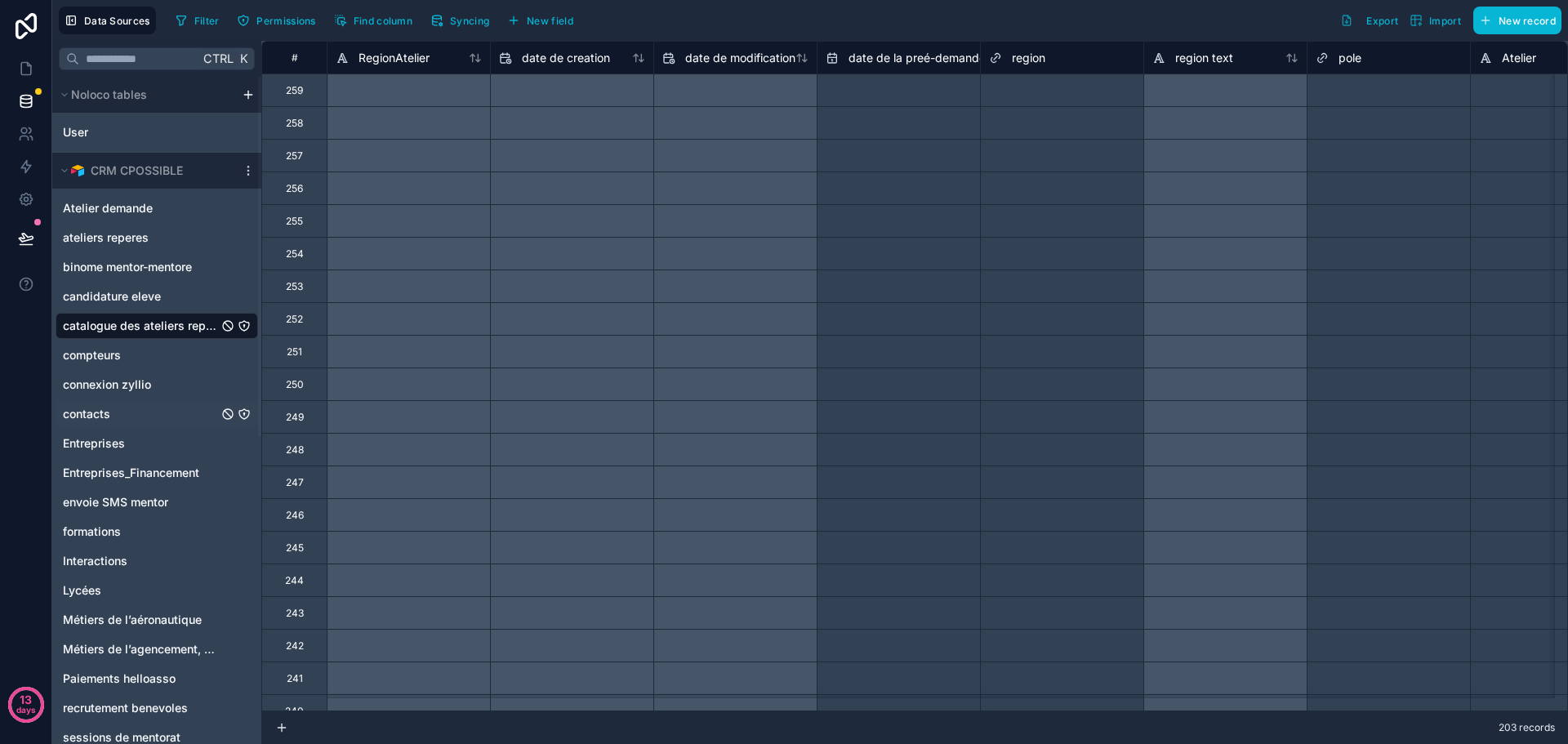
click at [87, 417] on span "contacts" at bounding box center [86, 415] width 48 height 17
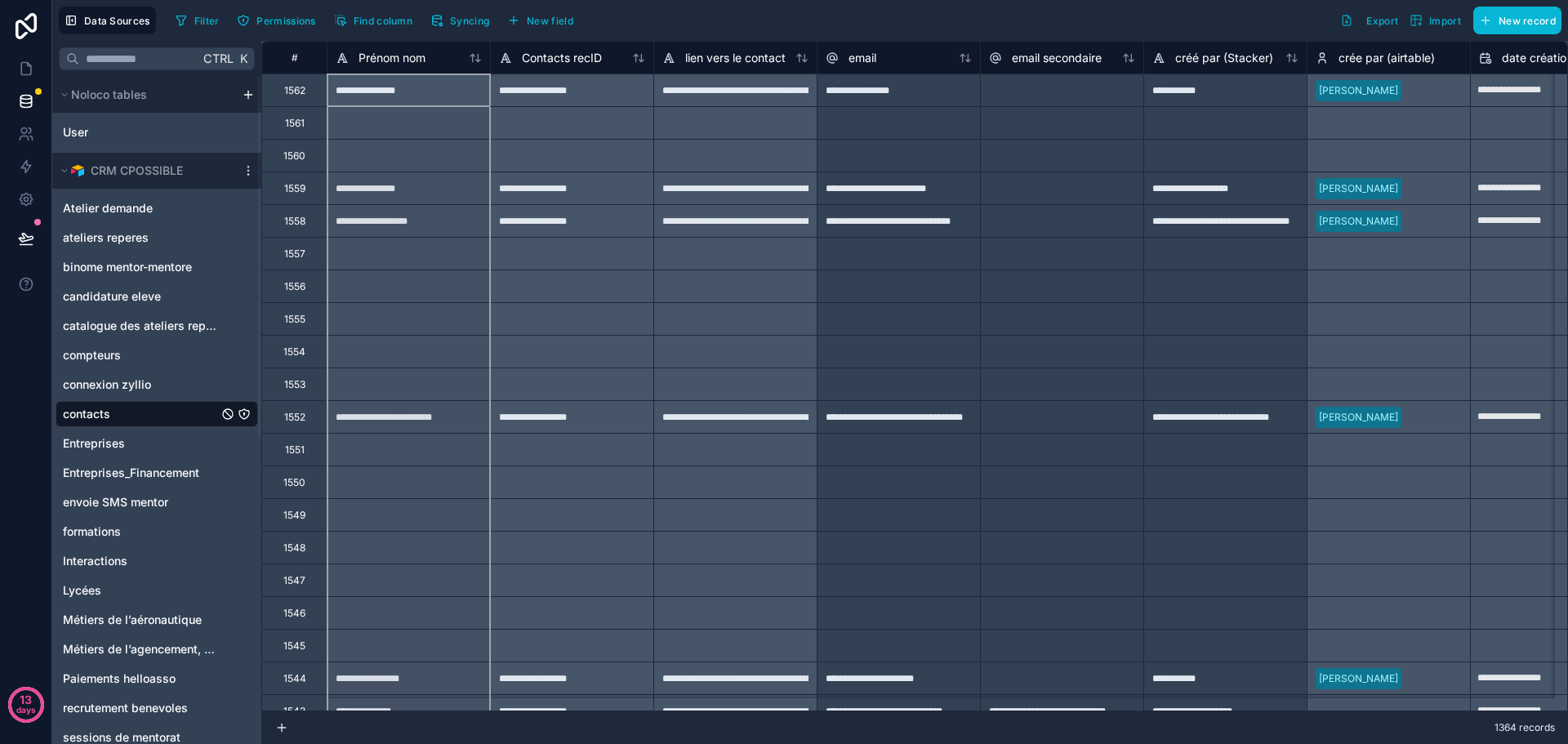
click at [488, 67] on div "Prénom nom" at bounding box center [409, 58] width 163 height 19
click at [540, 54] on span "Contacts recID" at bounding box center [562, 58] width 80 height 17
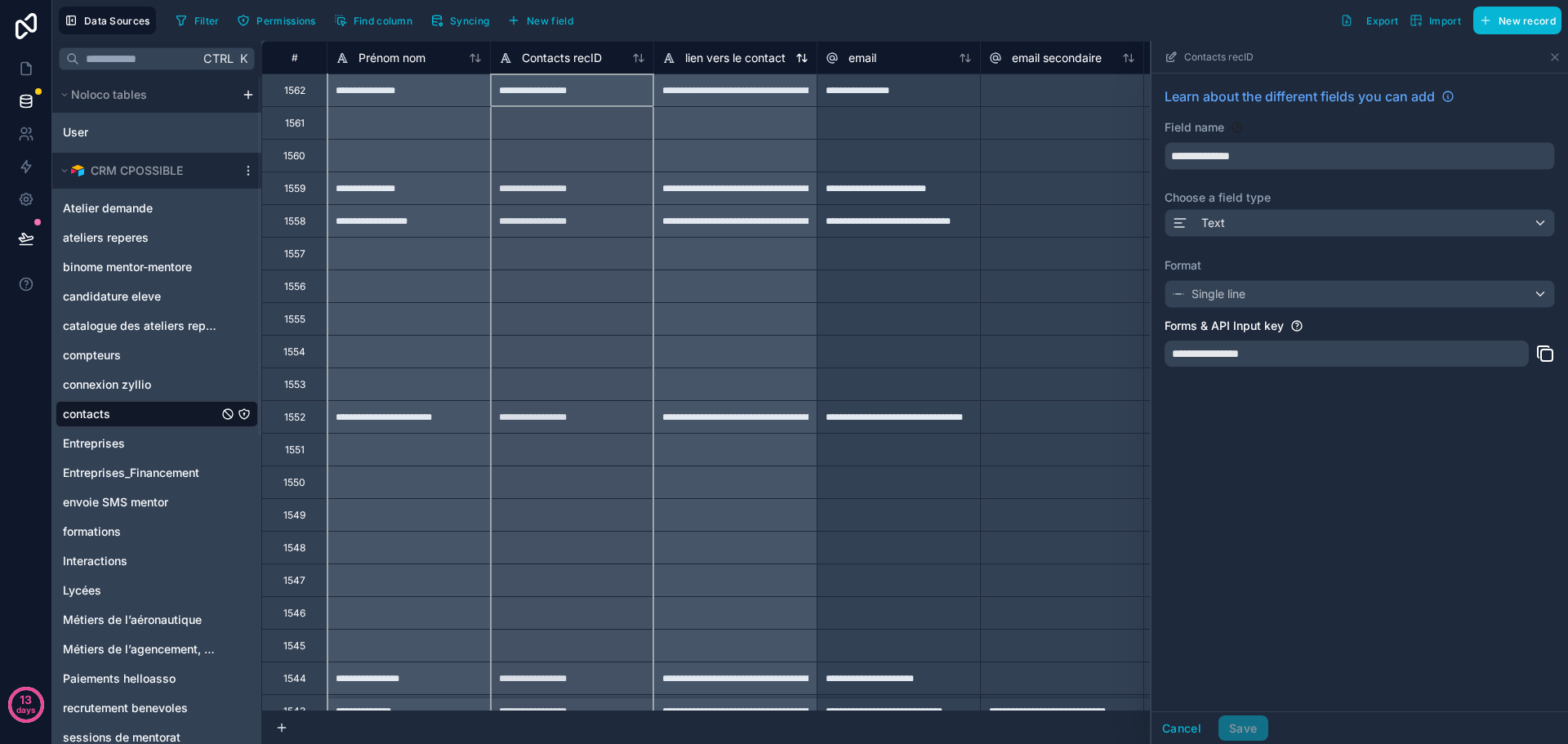
click at [730, 59] on span "lien vers le contact" at bounding box center [735, 58] width 100 height 17
click at [1557, 57] on icon at bounding box center [1555, 58] width 13 height 13
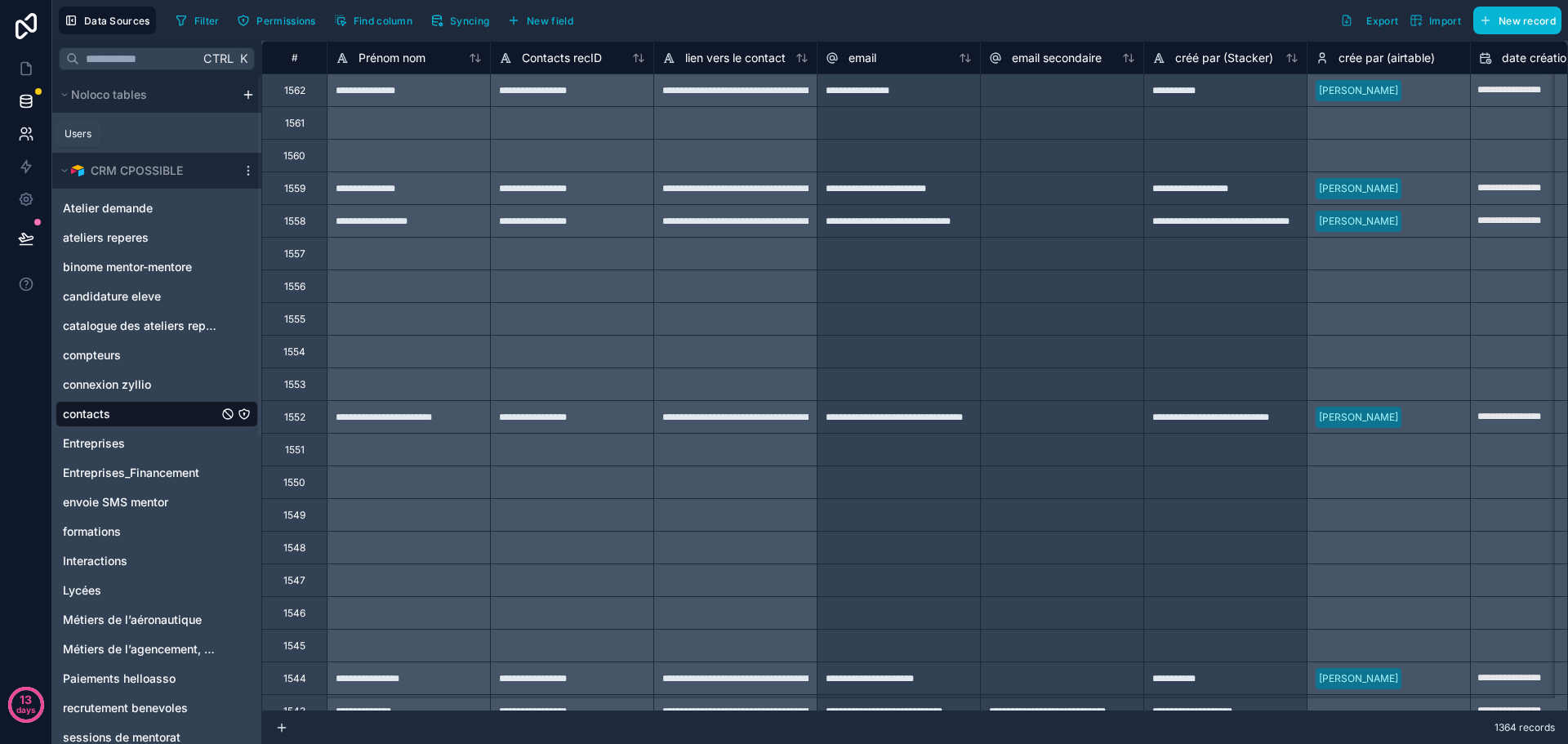
click at [25, 139] on icon at bounding box center [27, 134] width 17 height 17
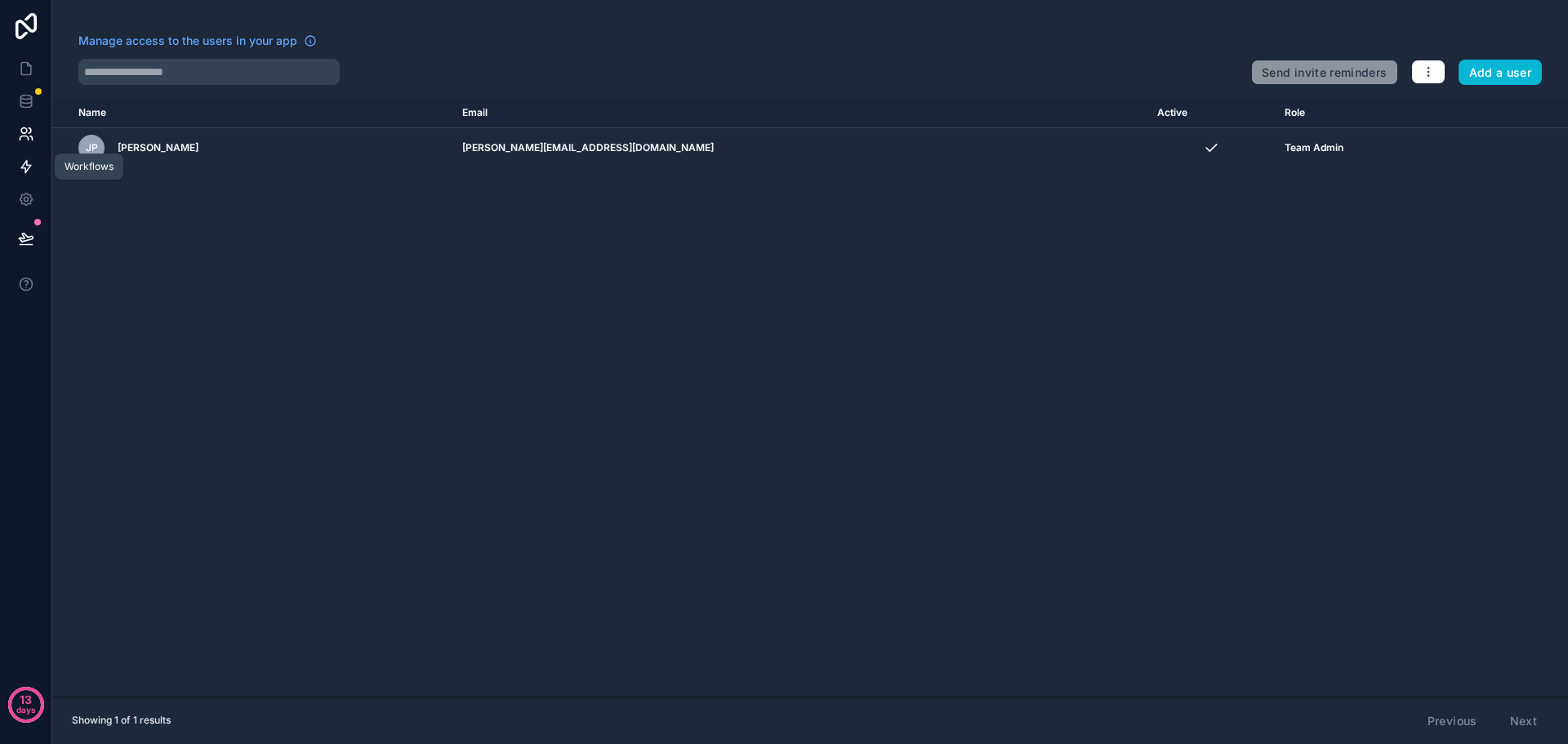
click at [24, 169] on icon at bounding box center [26, 167] width 10 height 13
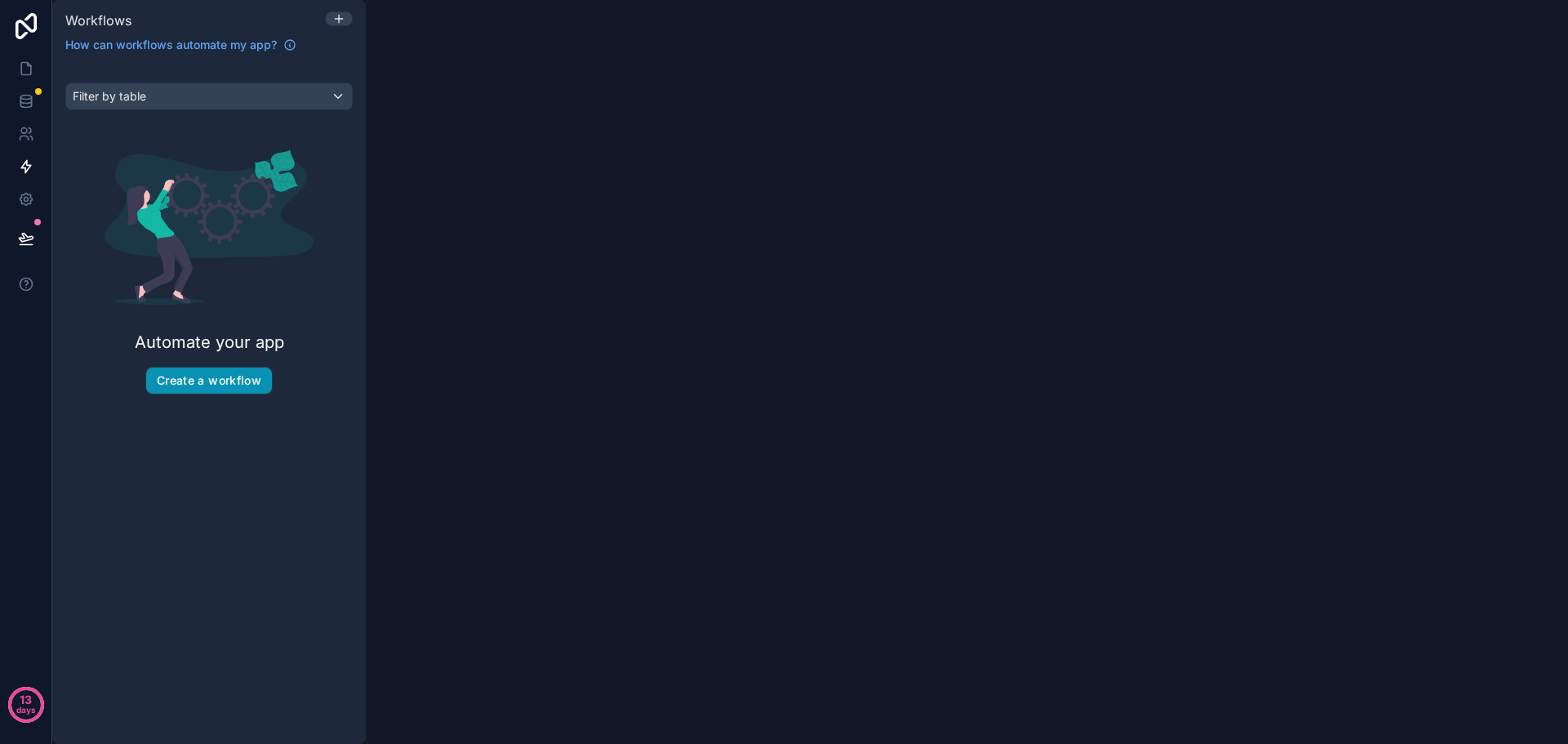
drag, startPoint x: 226, startPoint y: 365, endPoint x: 229, endPoint y: 375, distance: 10.4
click at [229, 375] on div "Automate your app Create a workflow" at bounding box center [209, 272] width 288 height 297
click at [229, 375] on button "Create a workflow" at bounding box center [209, 380] width 126 height 26
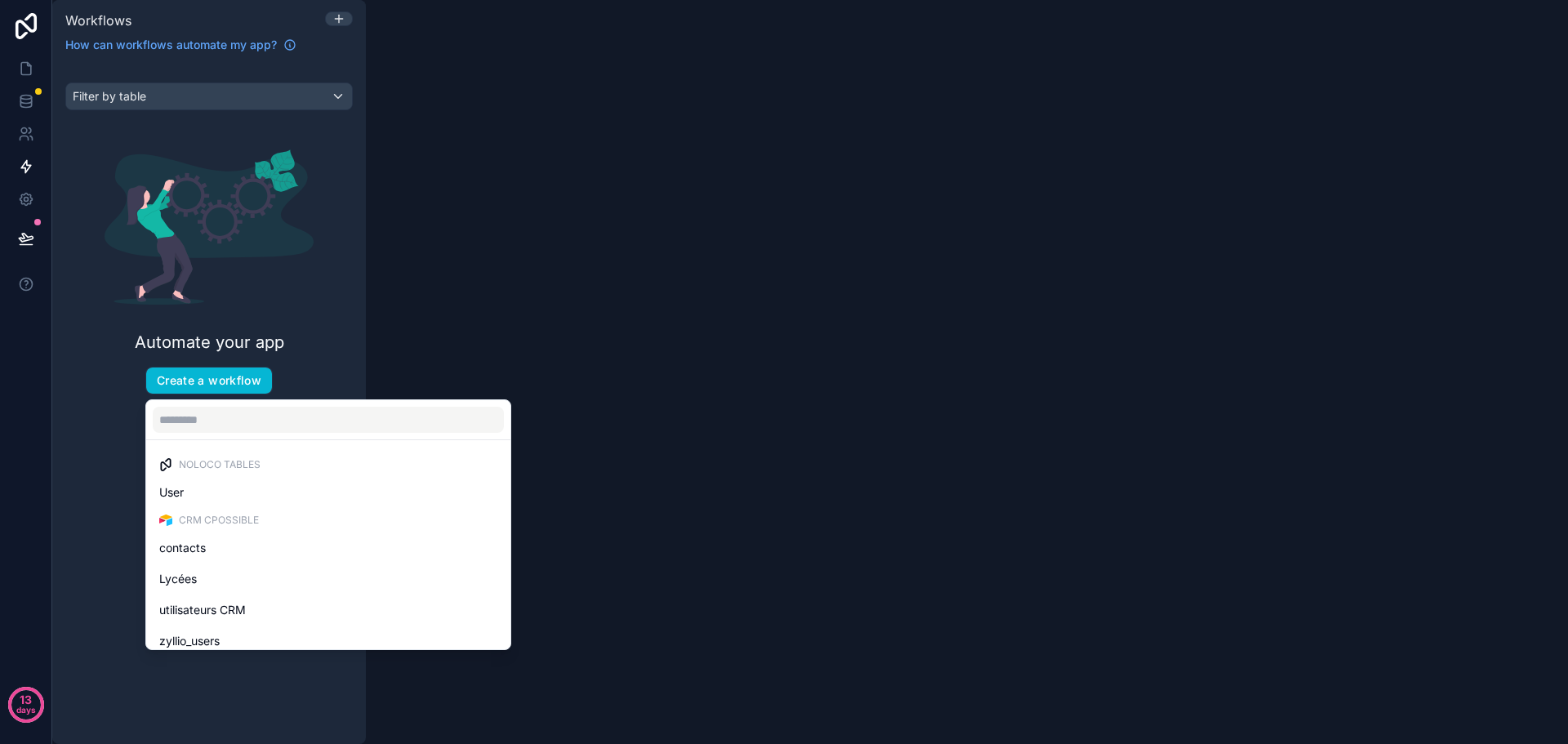
click at [251, 521] on span "CRM CPOSSIBLE" at bounding box center [219, 520] width 80 height 13
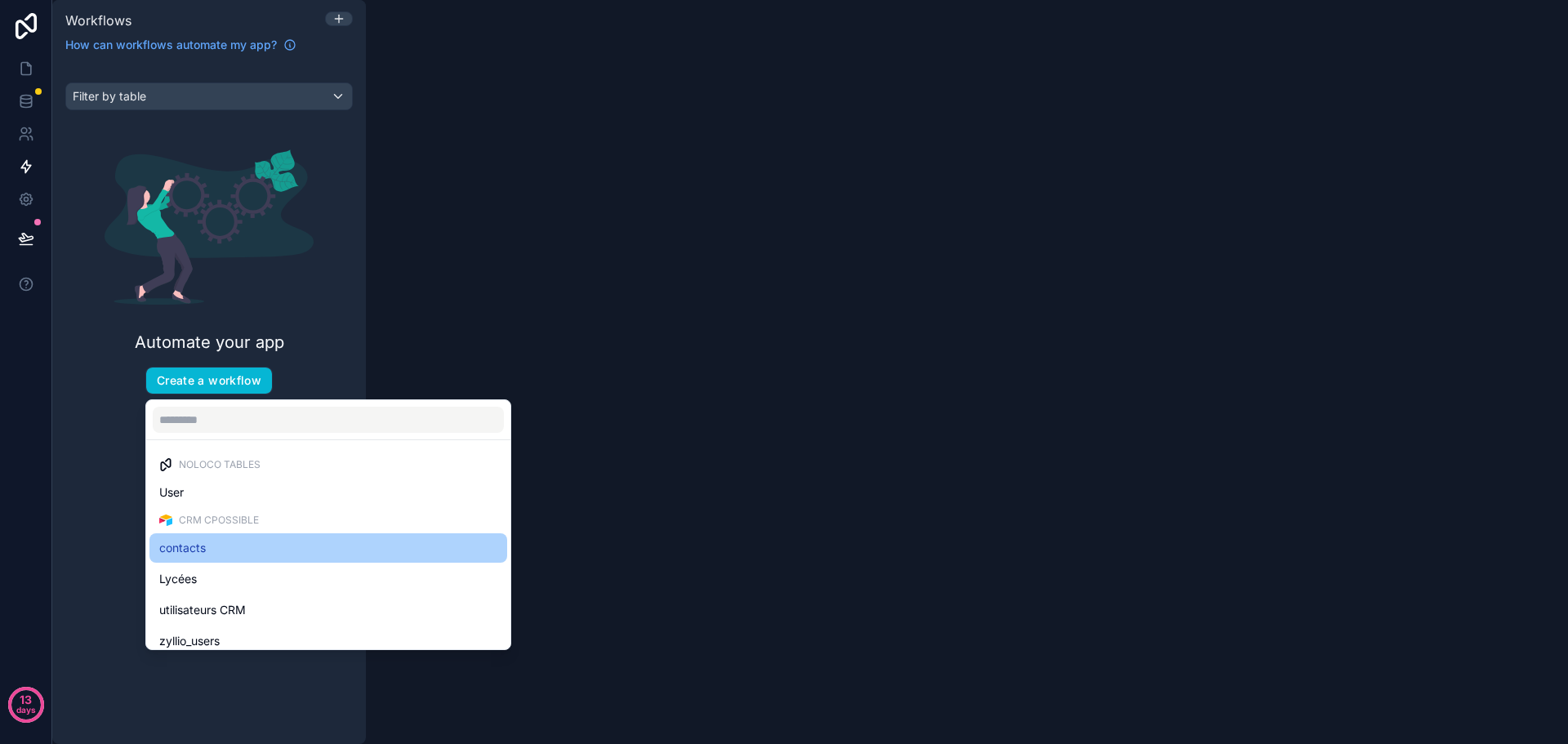
click at [216, 556] on div "contacts" at bounding box center [328, 547] width 338 height 19
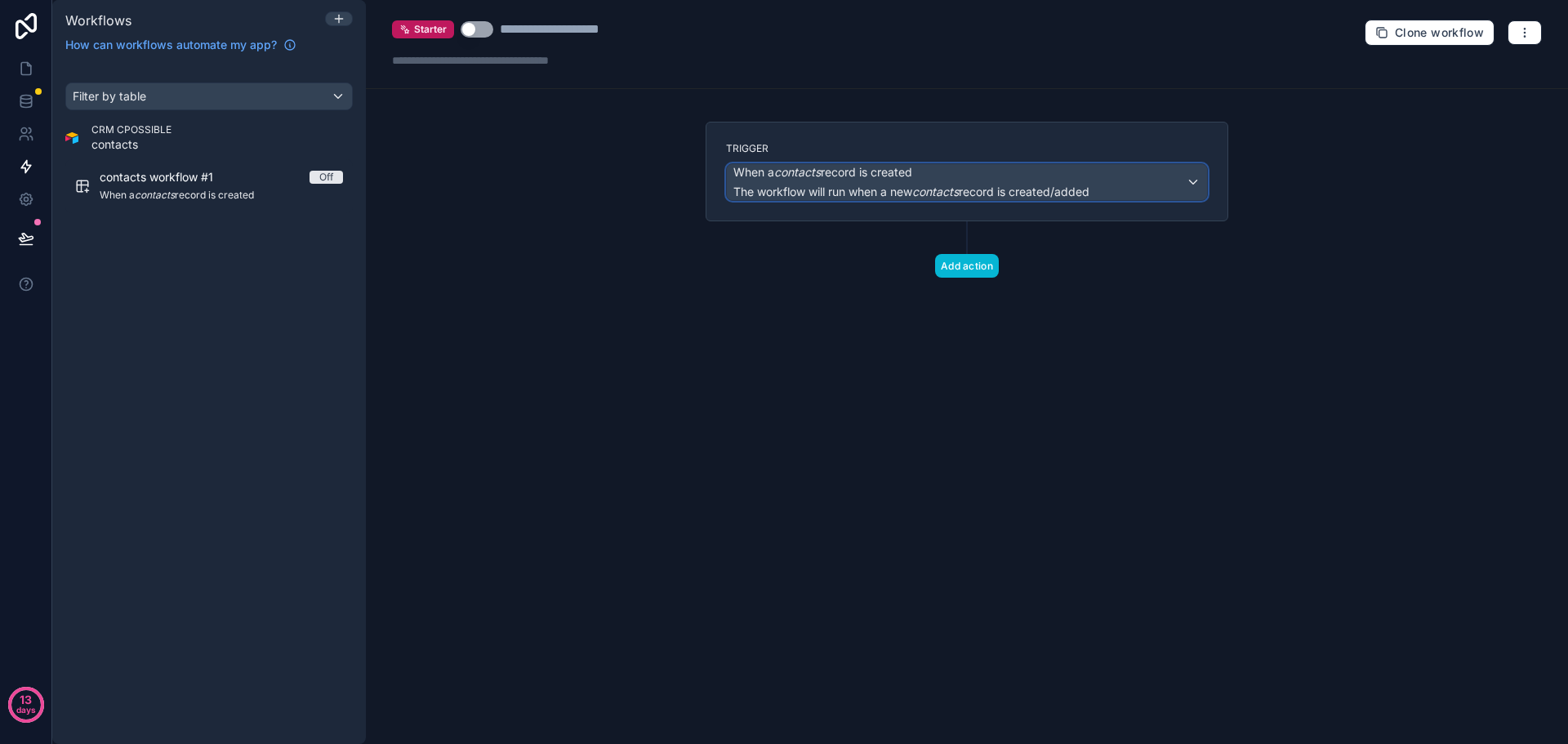
click at [1191, 178] on div "When a contacts record is created The workflow will run when a new contacts rec…" at bounding box center [967, 182] width 480 height 36
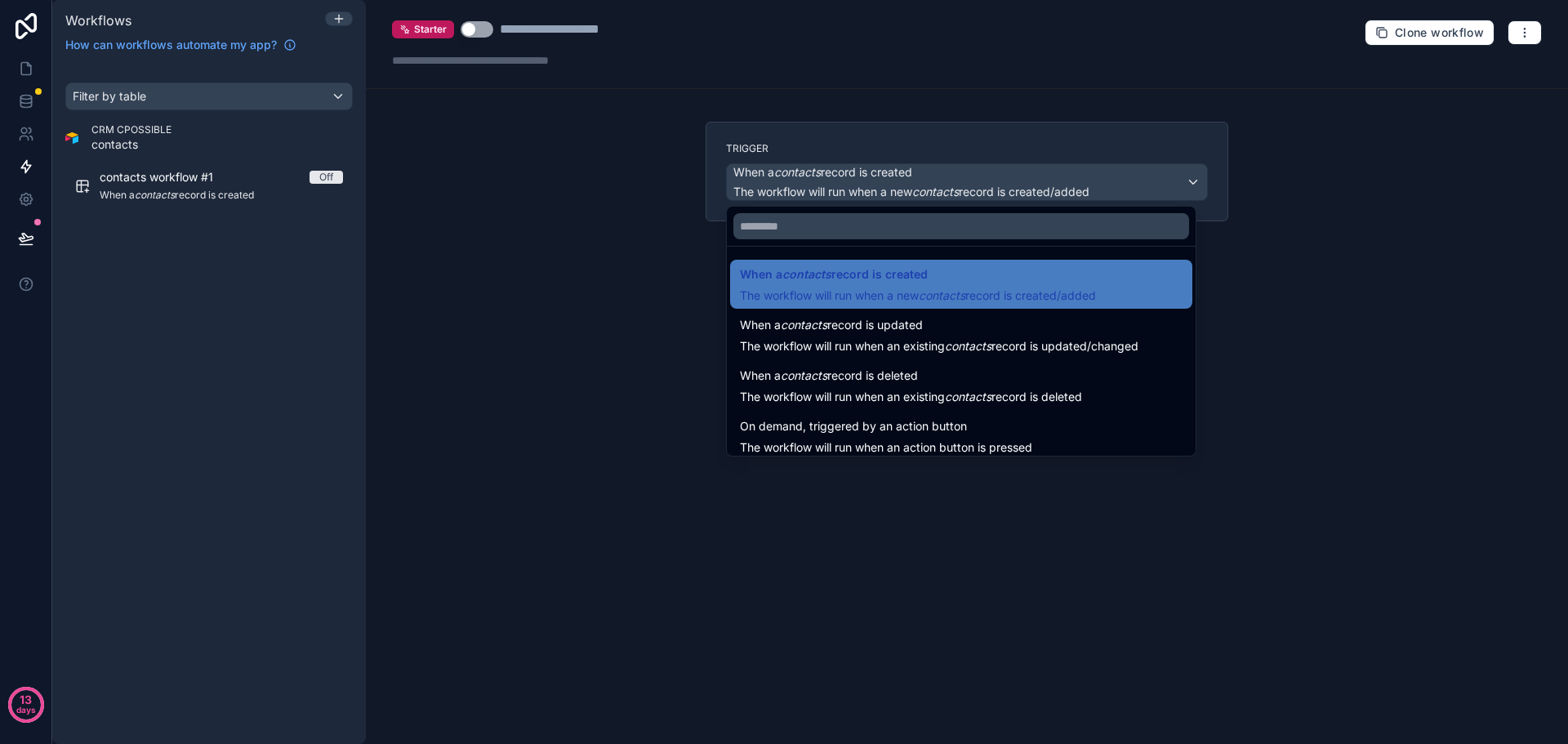
click at [23, 199] on div at bounding box center [784, 372] width 1568 height 744
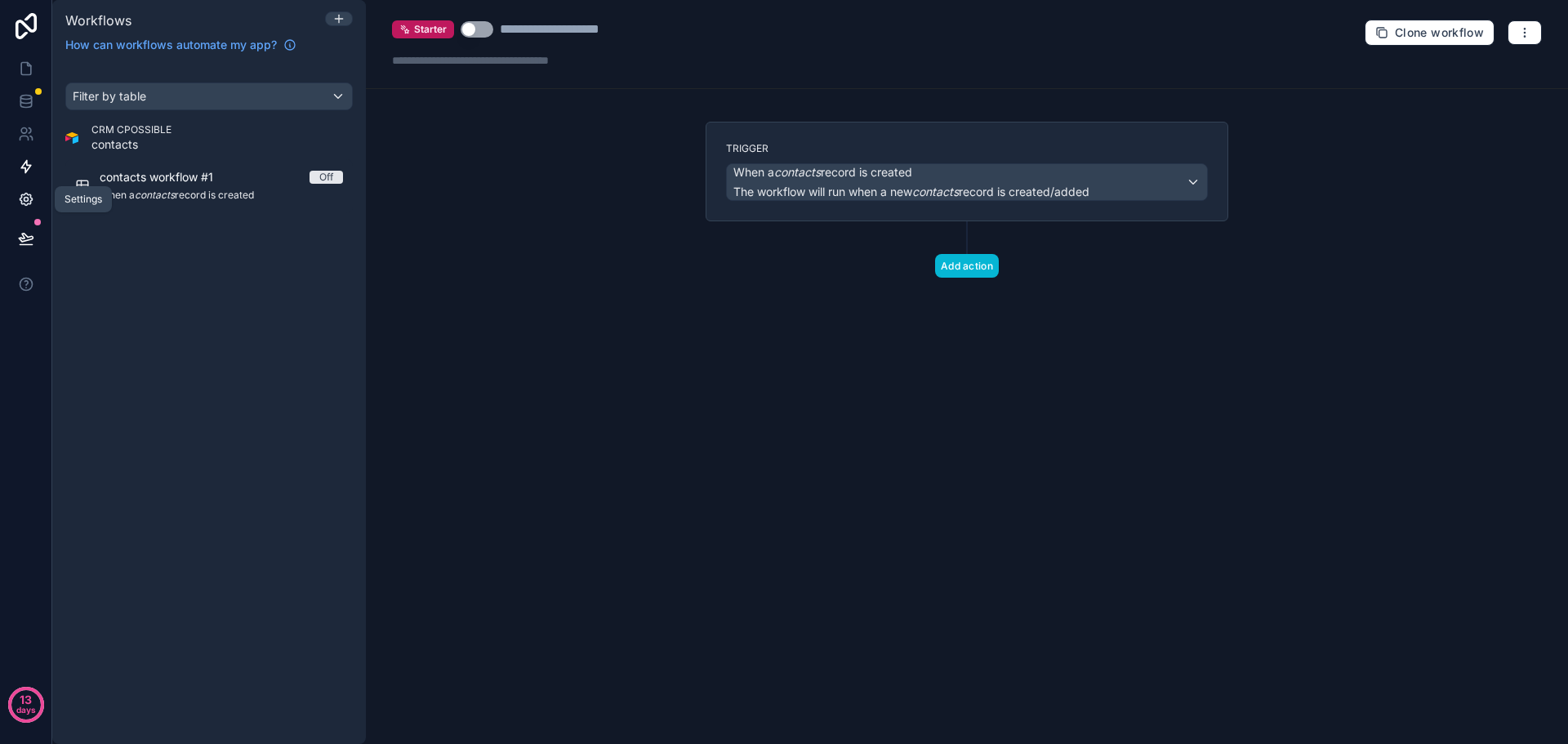
click at [23, 199] on icon at bounding box center [27, 199] width 17 height 17
